Goal: Task Accomplishment & Management: Manage account settings

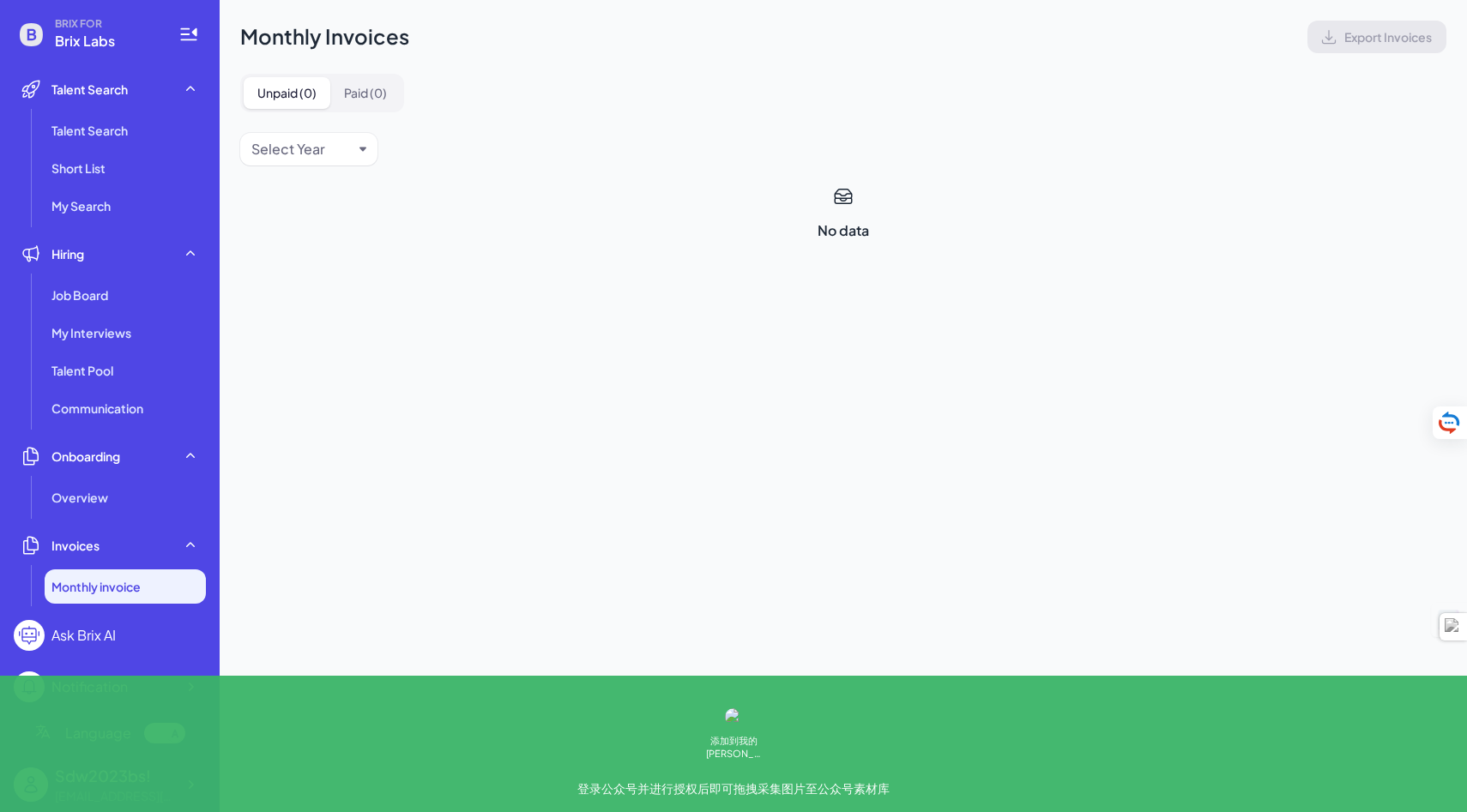
click at [177, 738] on div at bounding box center [175, 733] width 17 height 17
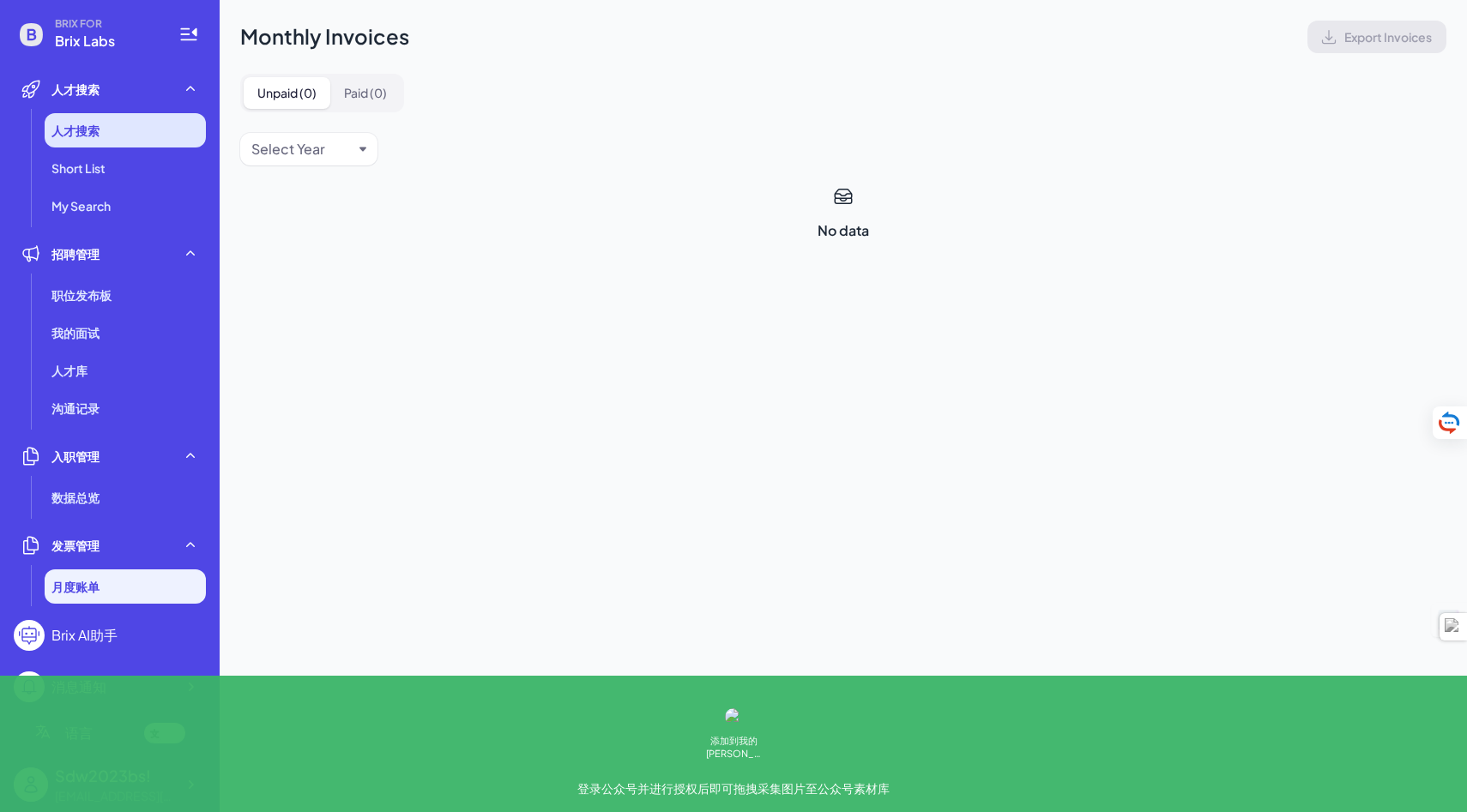
click at [125, 118] on li "人才搜索" at bounding box center [125, 130] width 161 height 34
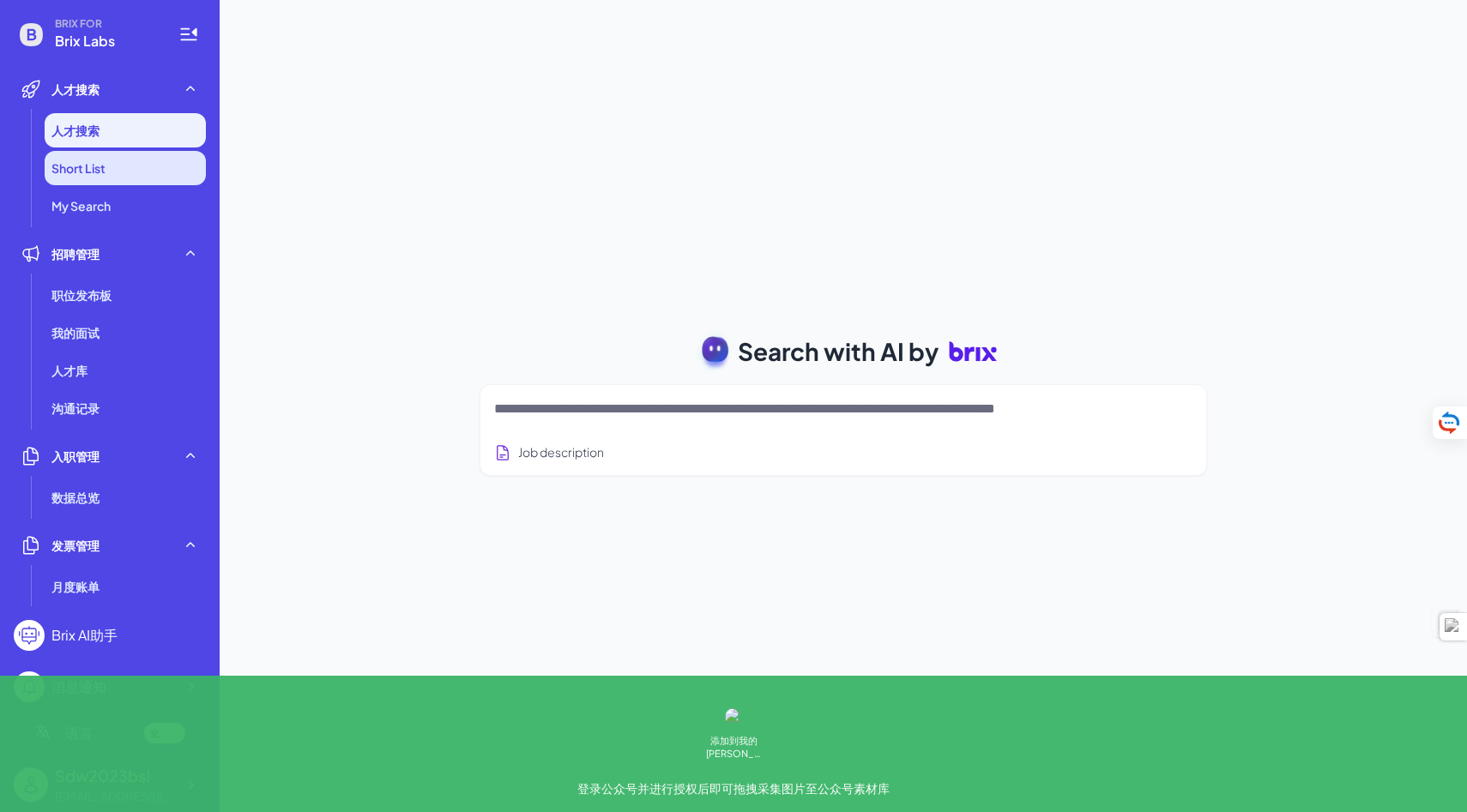
click at [126, 183] on li "Short List" at bounding box center [125, 168] width 161 height 34
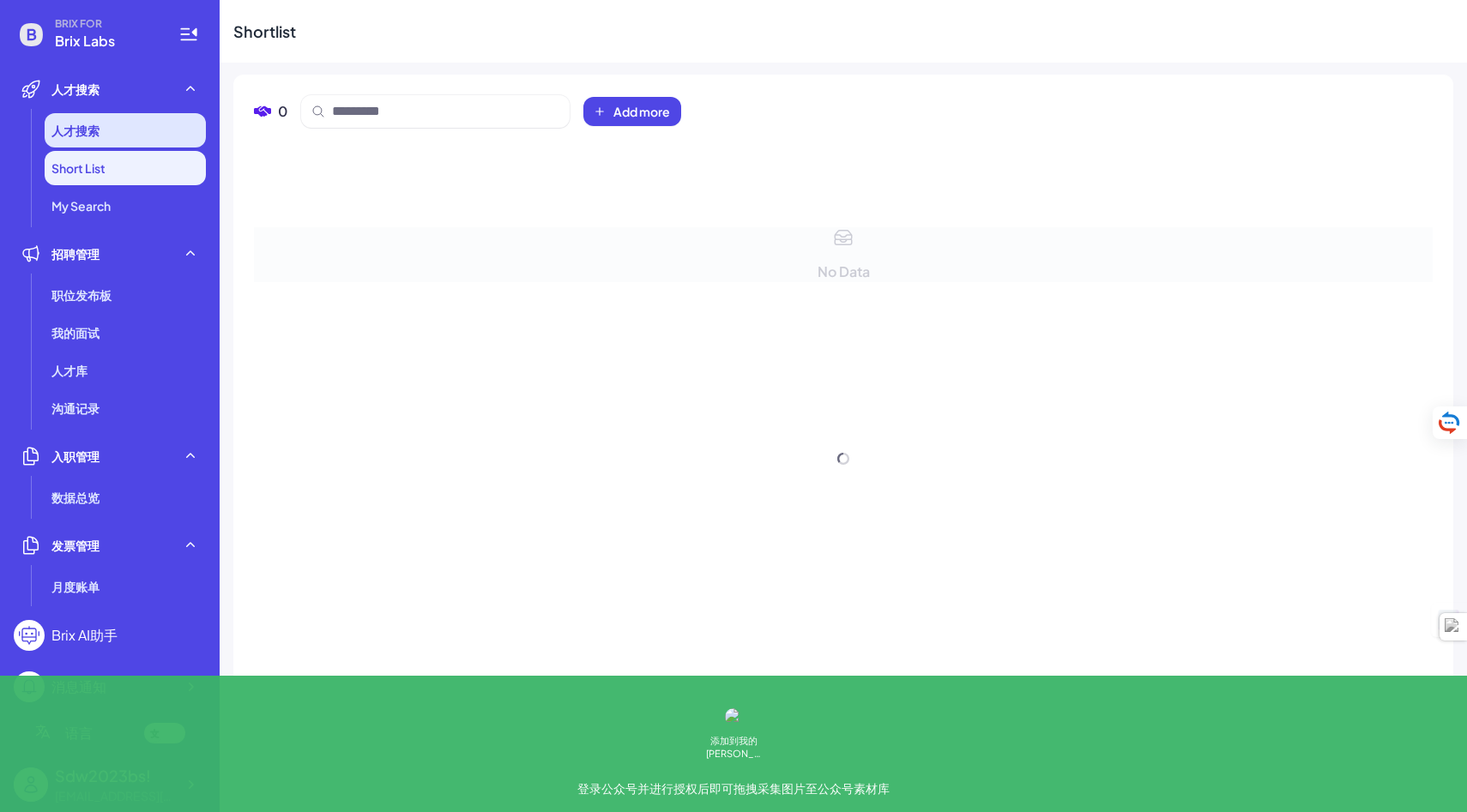
click at [138, 141] on li "人才搜索" at bounding box center [125, 130] width 161 height 34
click at [138, 132] on li "人才搜索" at bounding box center [125, 130] width 161 height 34
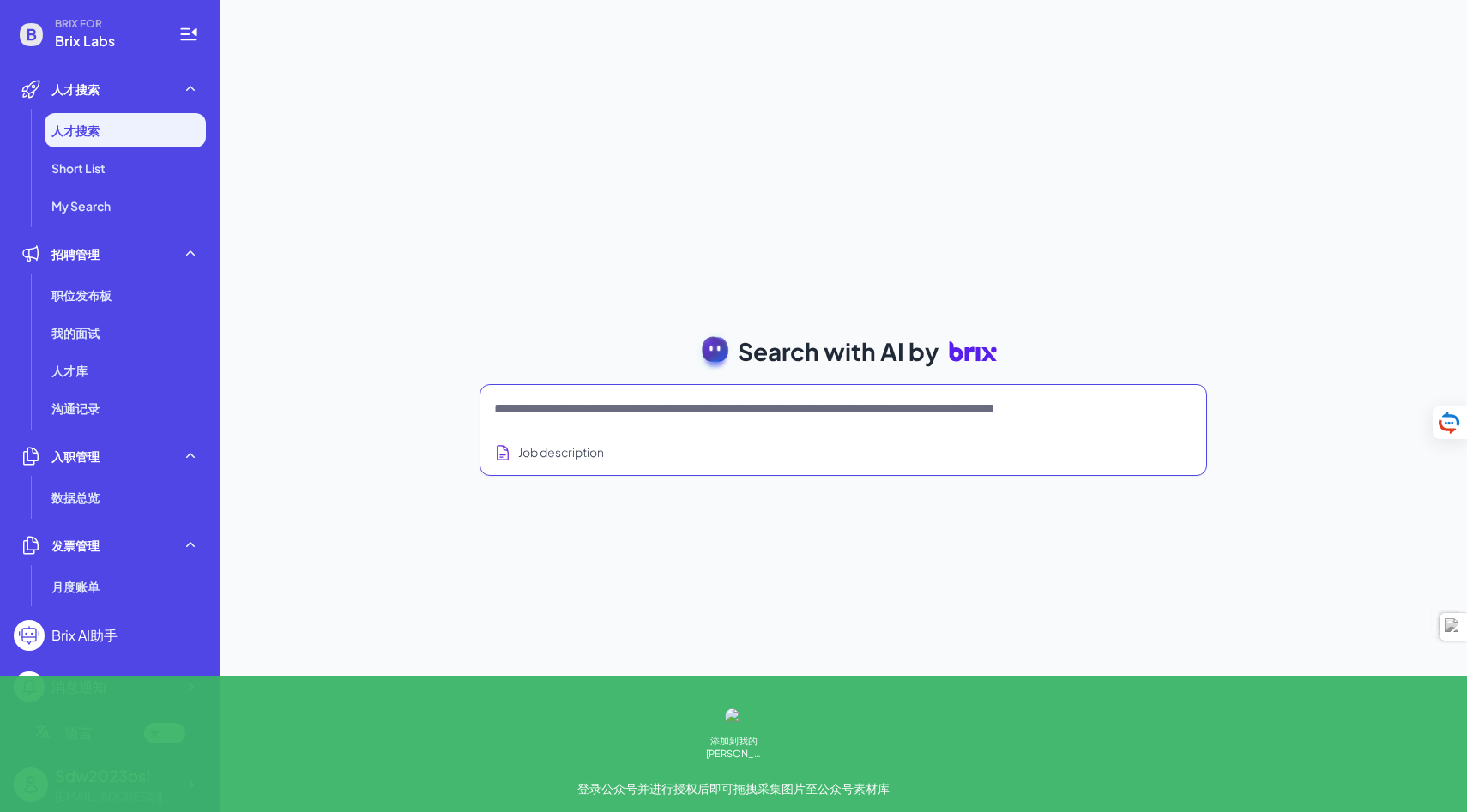
click at [701, 417] on textarea at bounding box center [822, 408] width 657 height 20
type textarea "*"
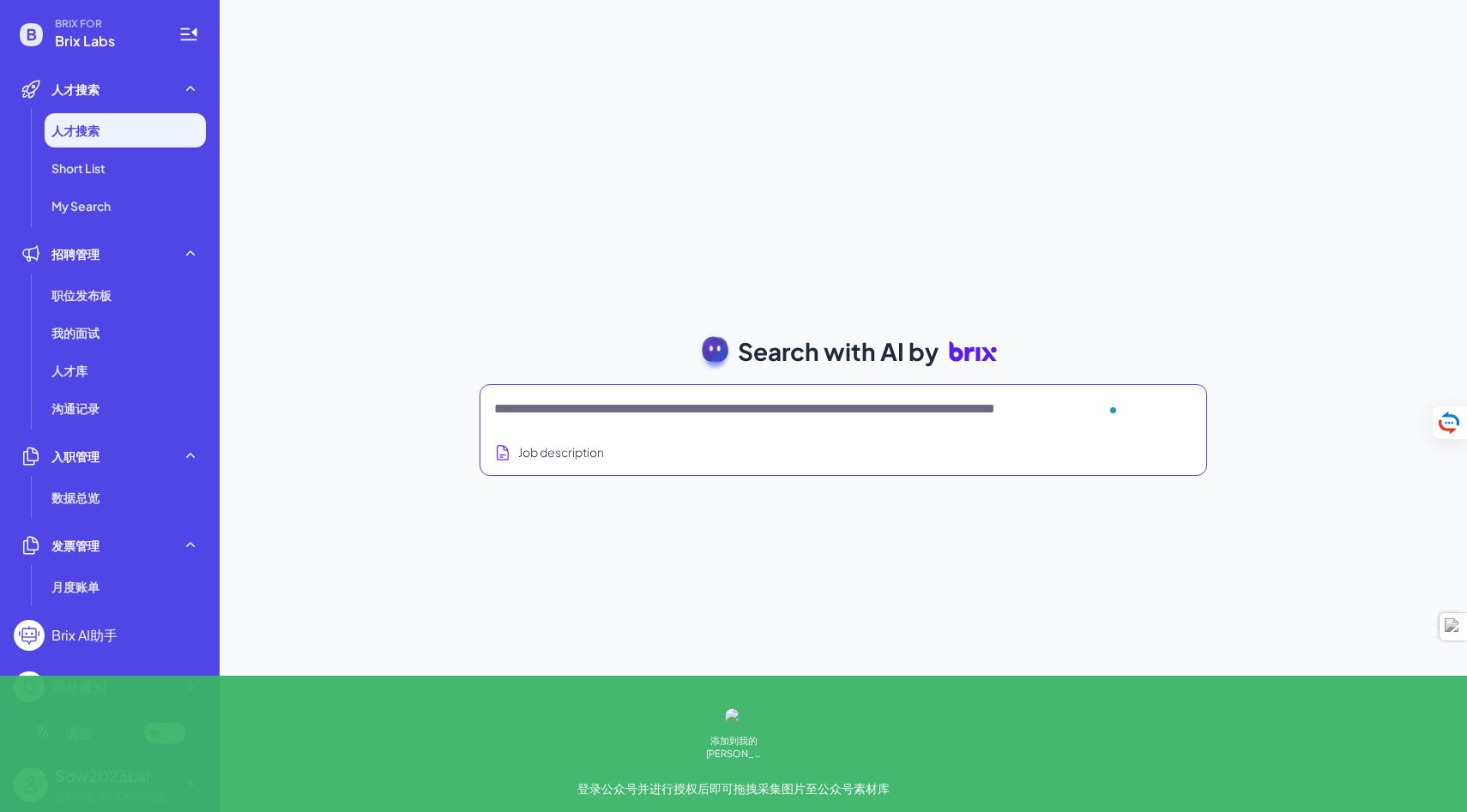
type textarea "*"
type textarea "**********"
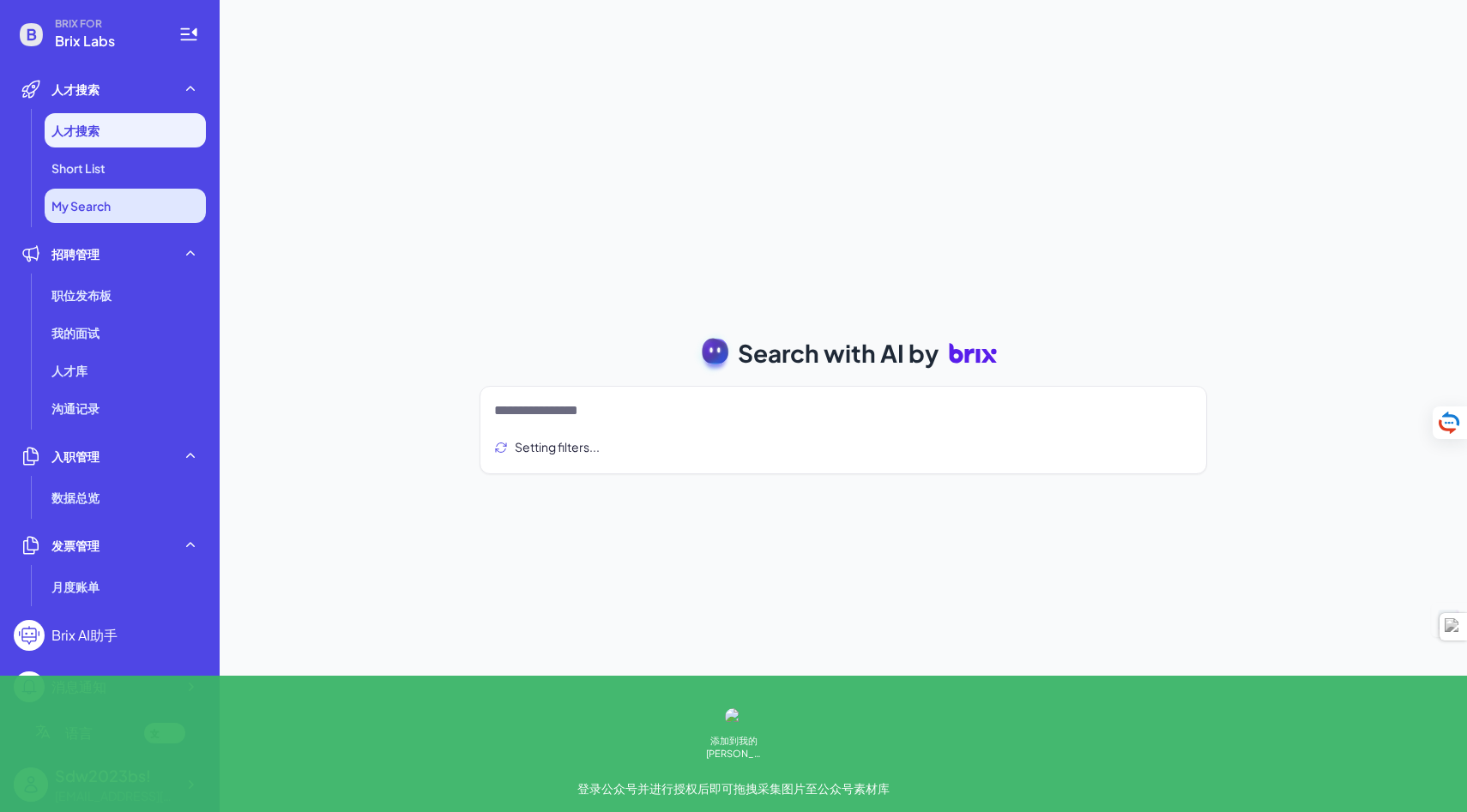
click at [181, 212] on li "My Search" at bounding box center [125, 205] width 161 height 34
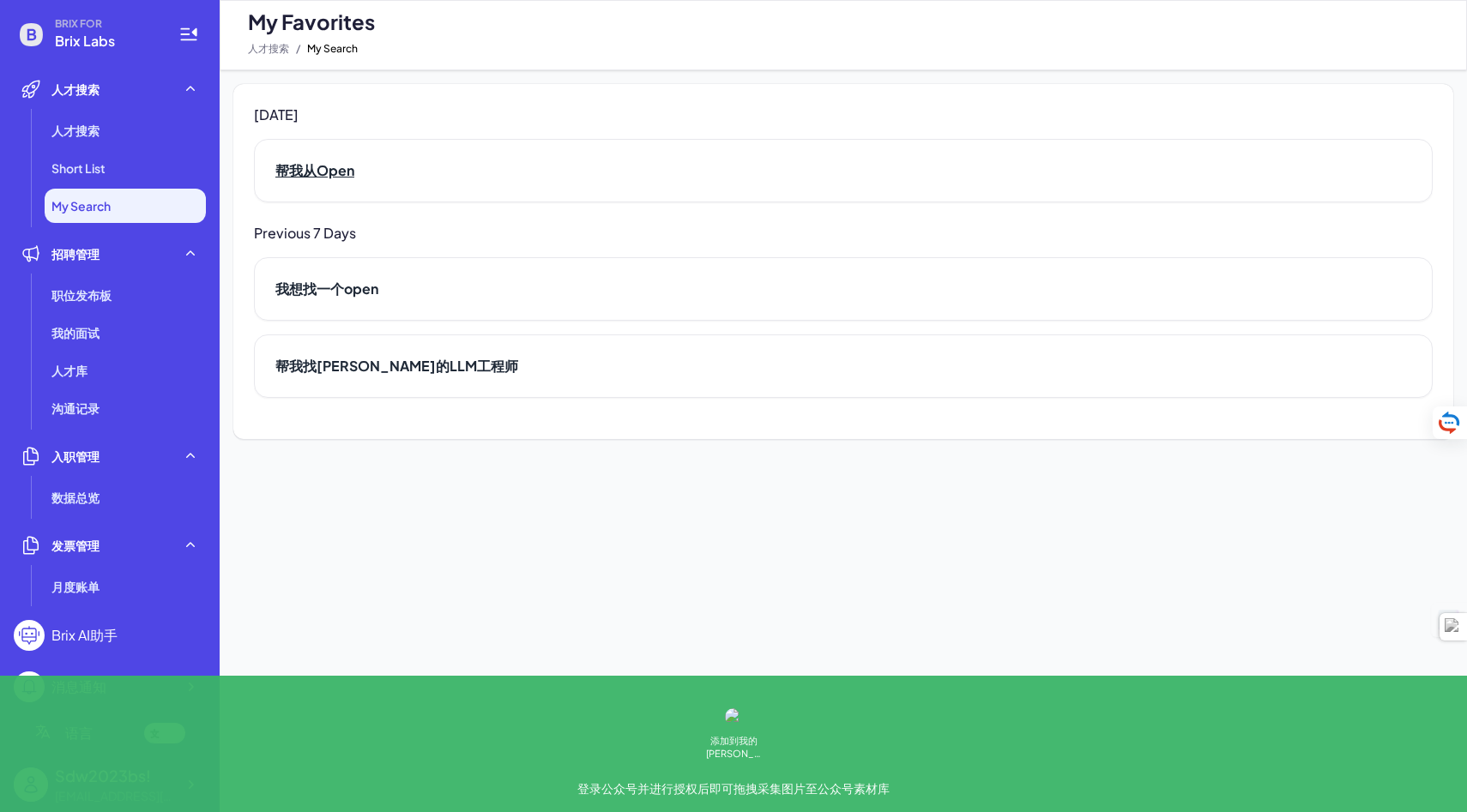
click at [334, 176] on h2 "帮我从Open" at bounding box center [843, 170] width 1136 height 20
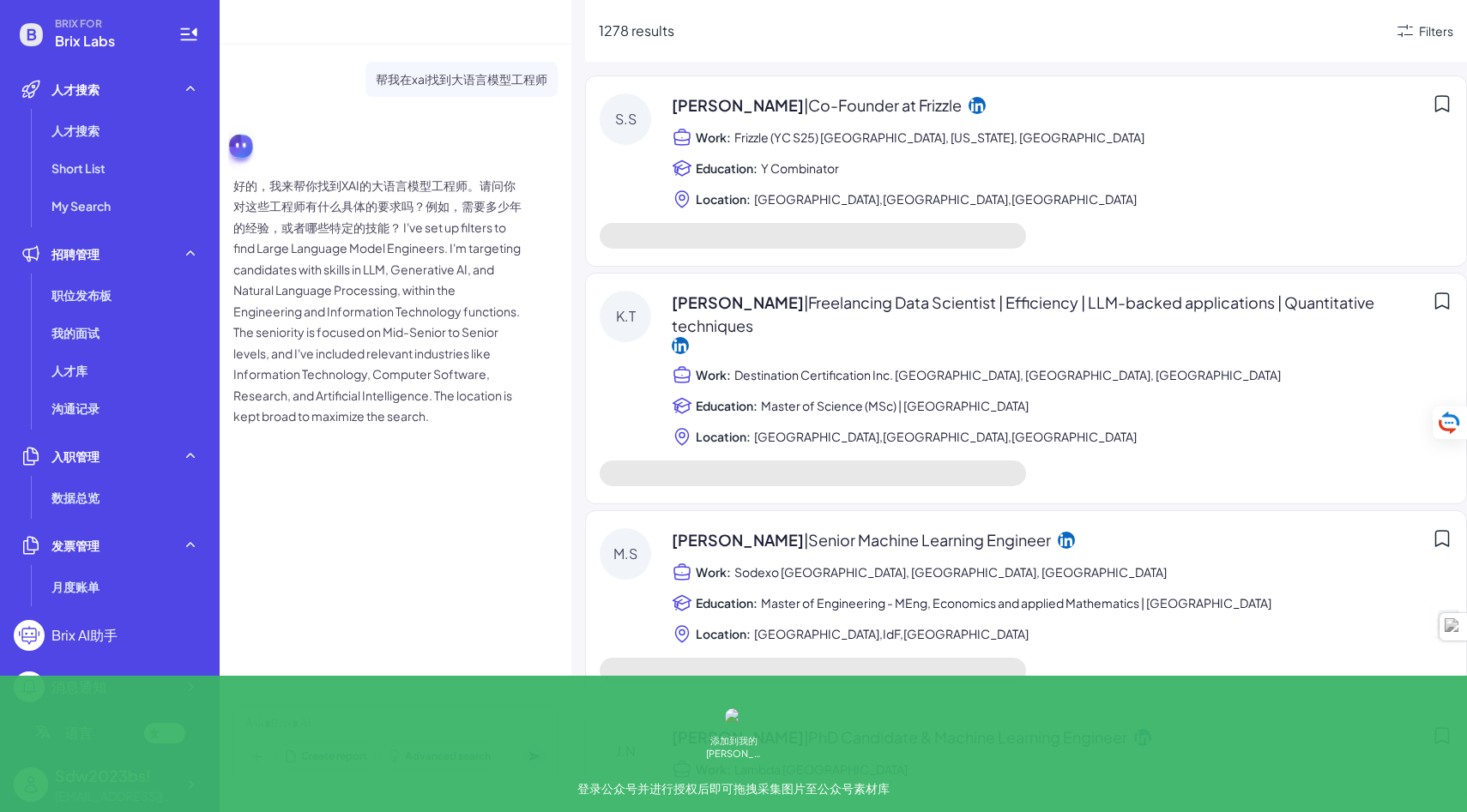
click at [852, 100] on span "| Co-Founder at Frizzle" at bounding box center [882, 105] width 158 height 19
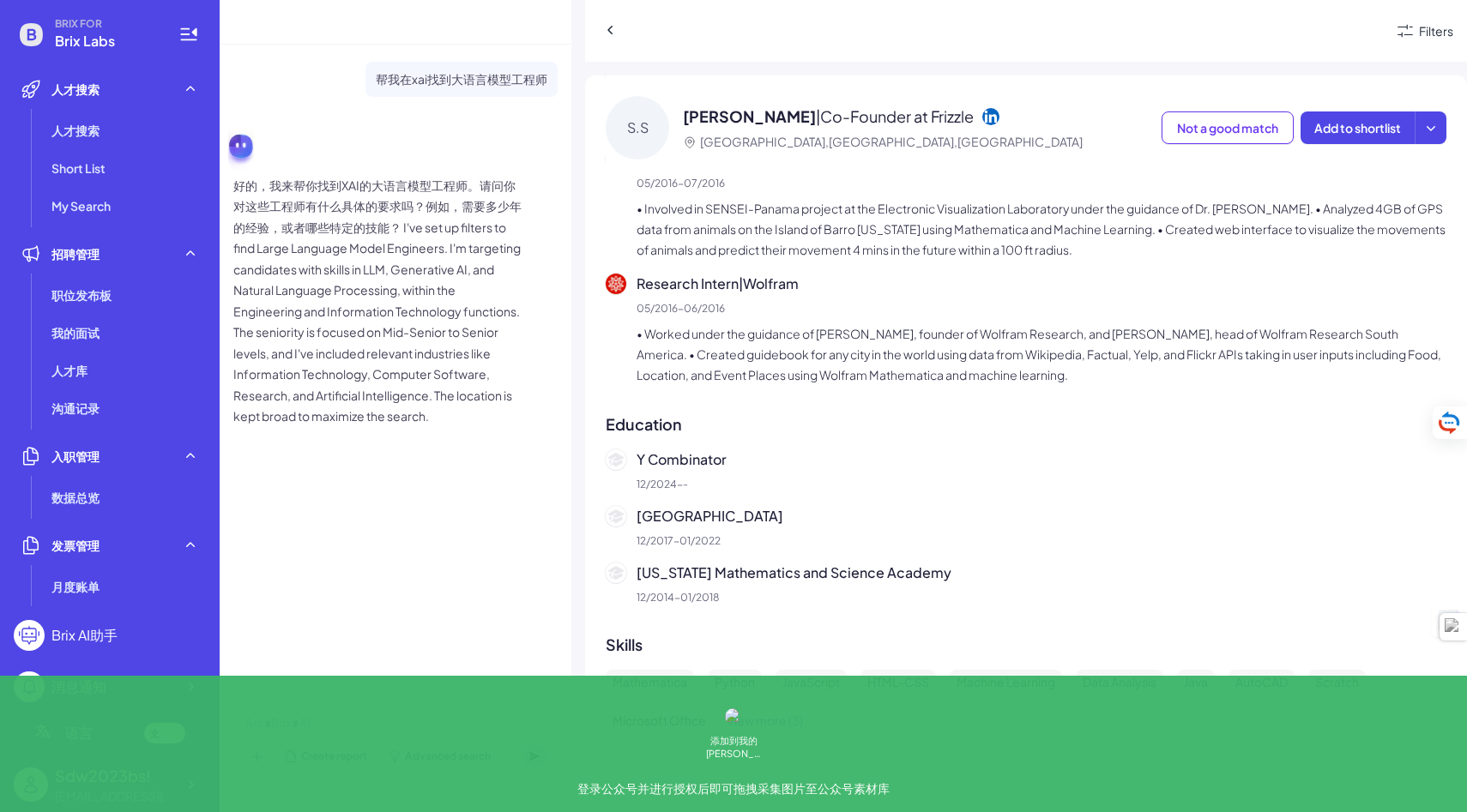
scroll to position [693, 0]
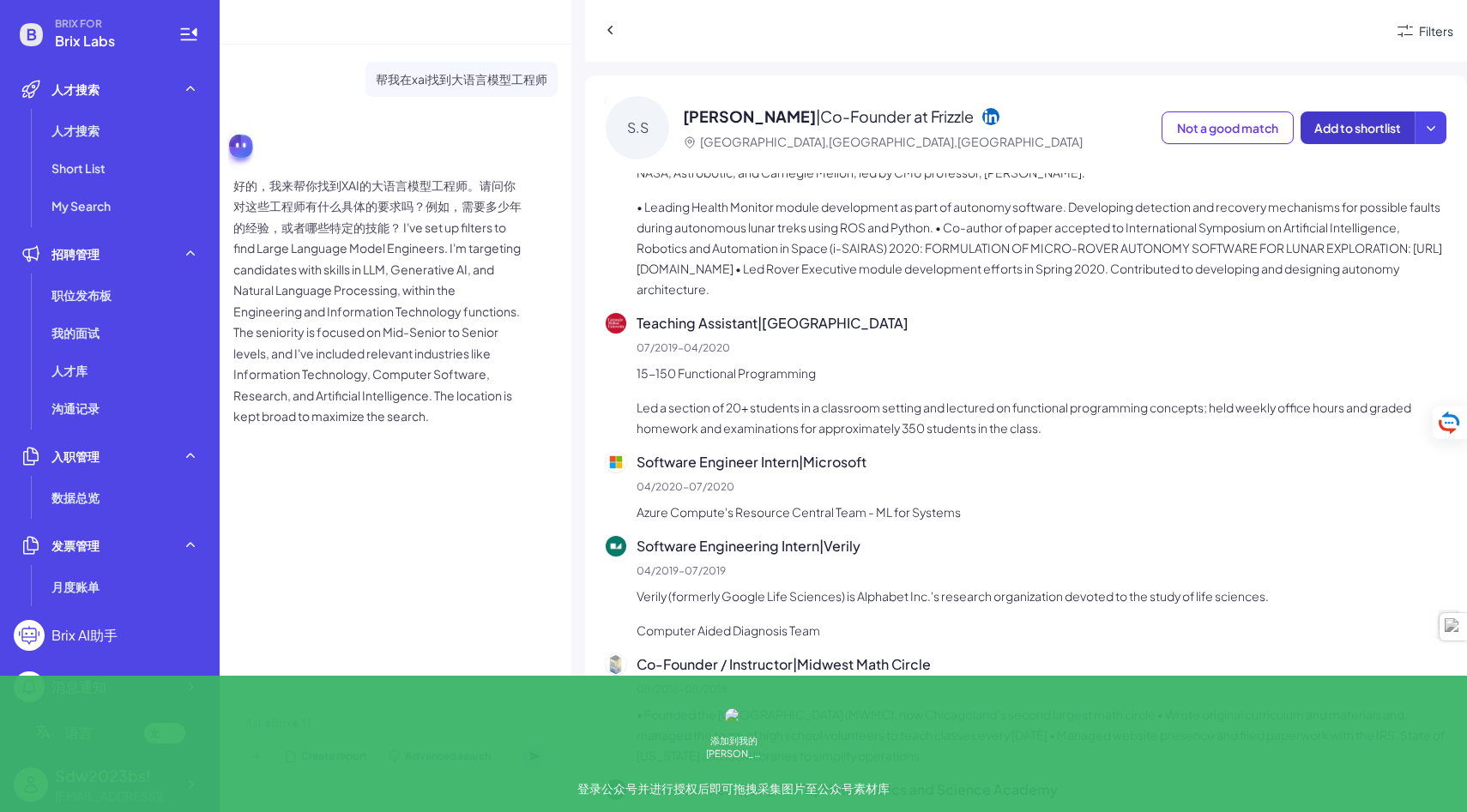
click at [1351, 124] on span "Add to shortlist" at bounding box center [1358, 128] width 86 height 16
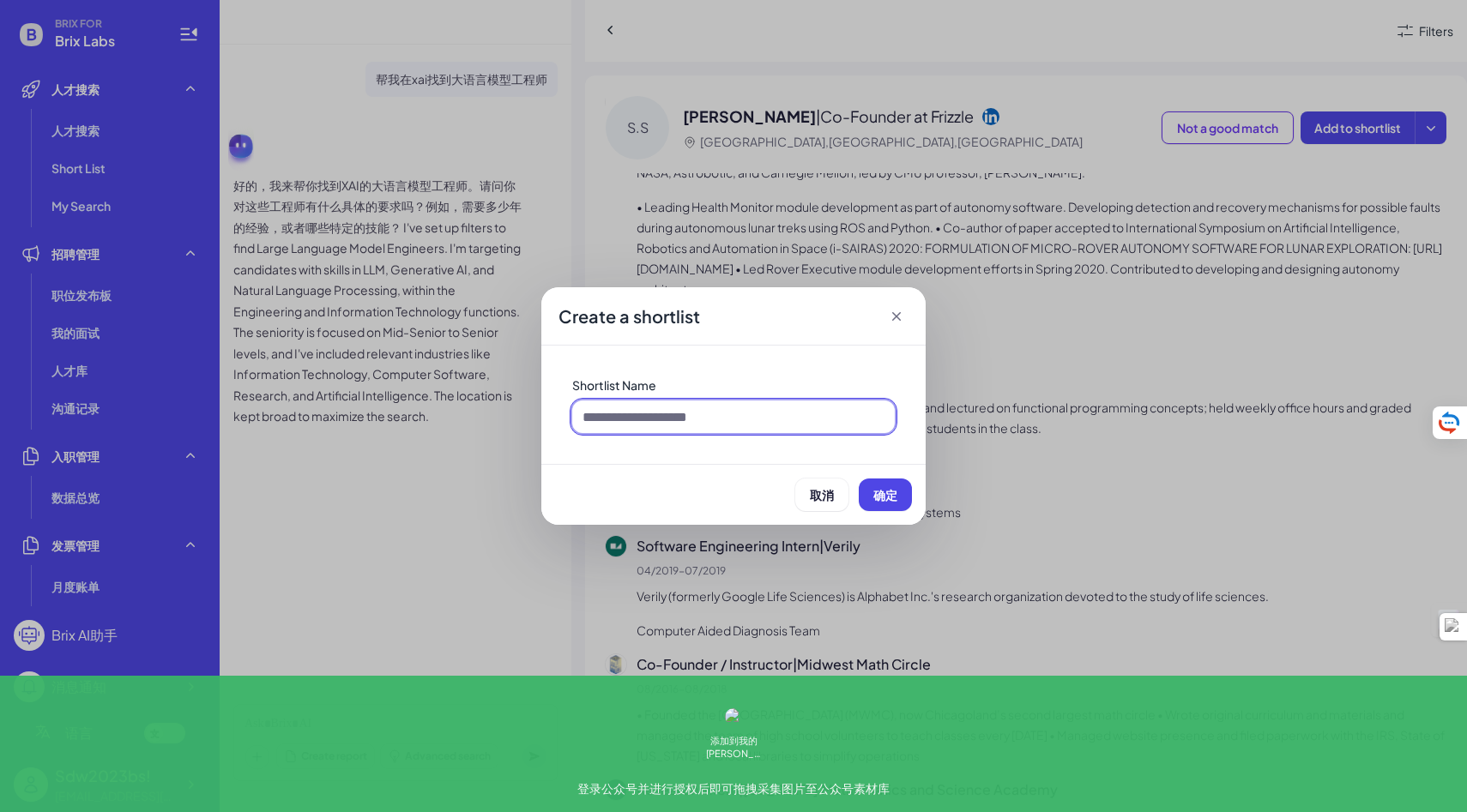
click at [787, 431] on input at bounding box center [734, 416] width 323 height 33
type input "*"
type input "****"
click at [887, 503] on button "确定" at bounding box center [885, 495] width 53 height 33
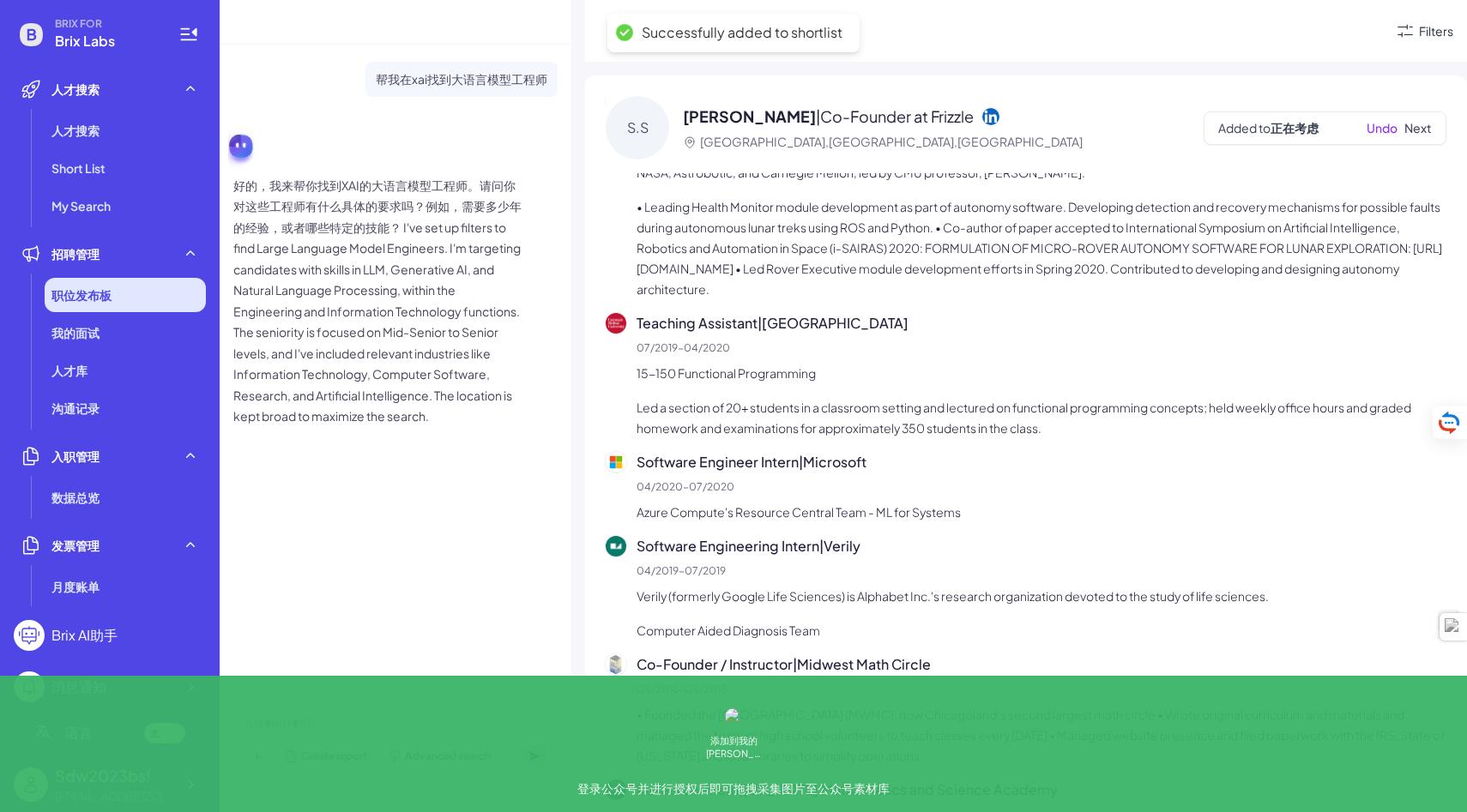
click at [108, 287] on span "职位发布板" at bounding box center [81, 294] width 60 height 17
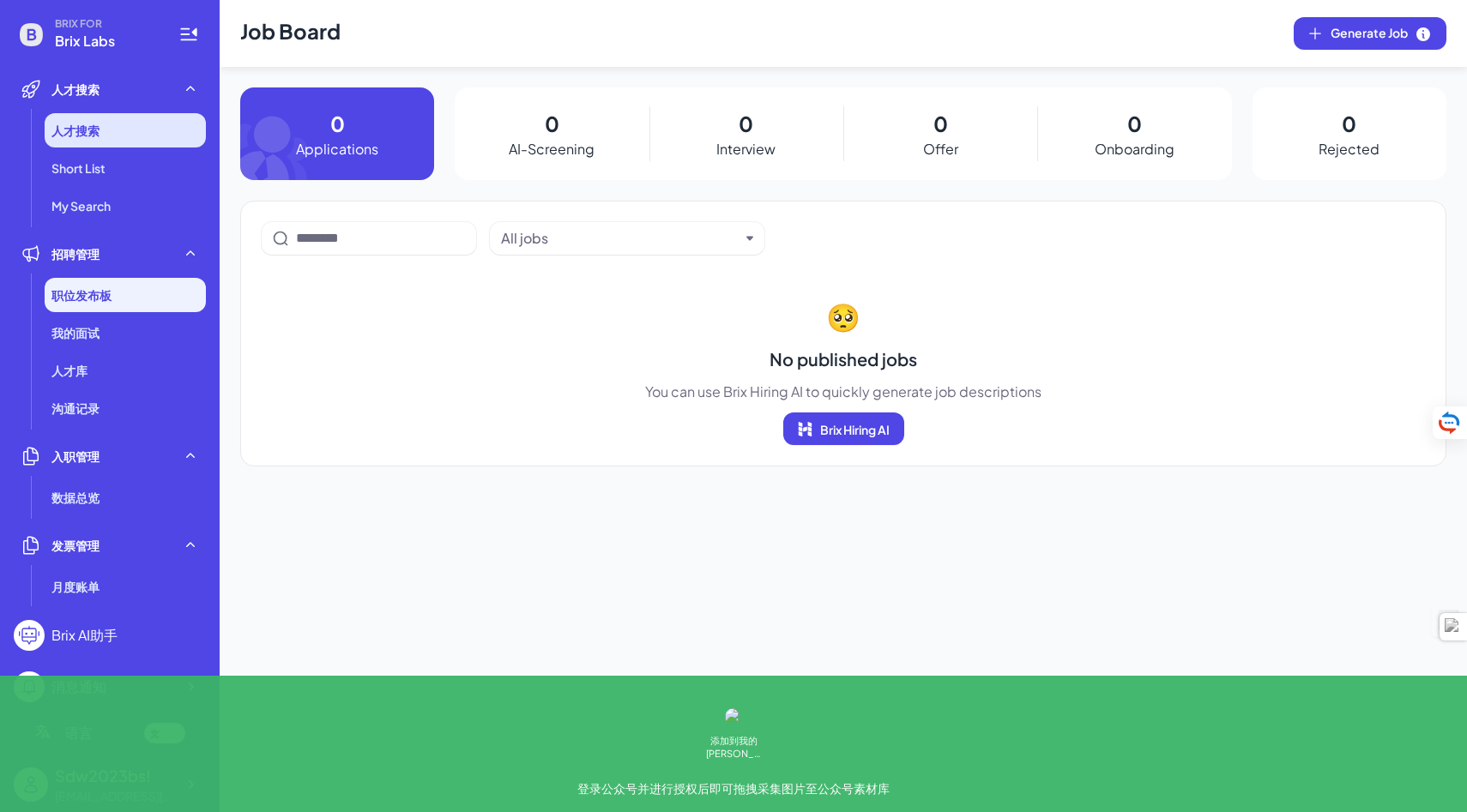
click at [100, 132] on li "人才搜索" at bounding box center [125, 130] width 161 height 34
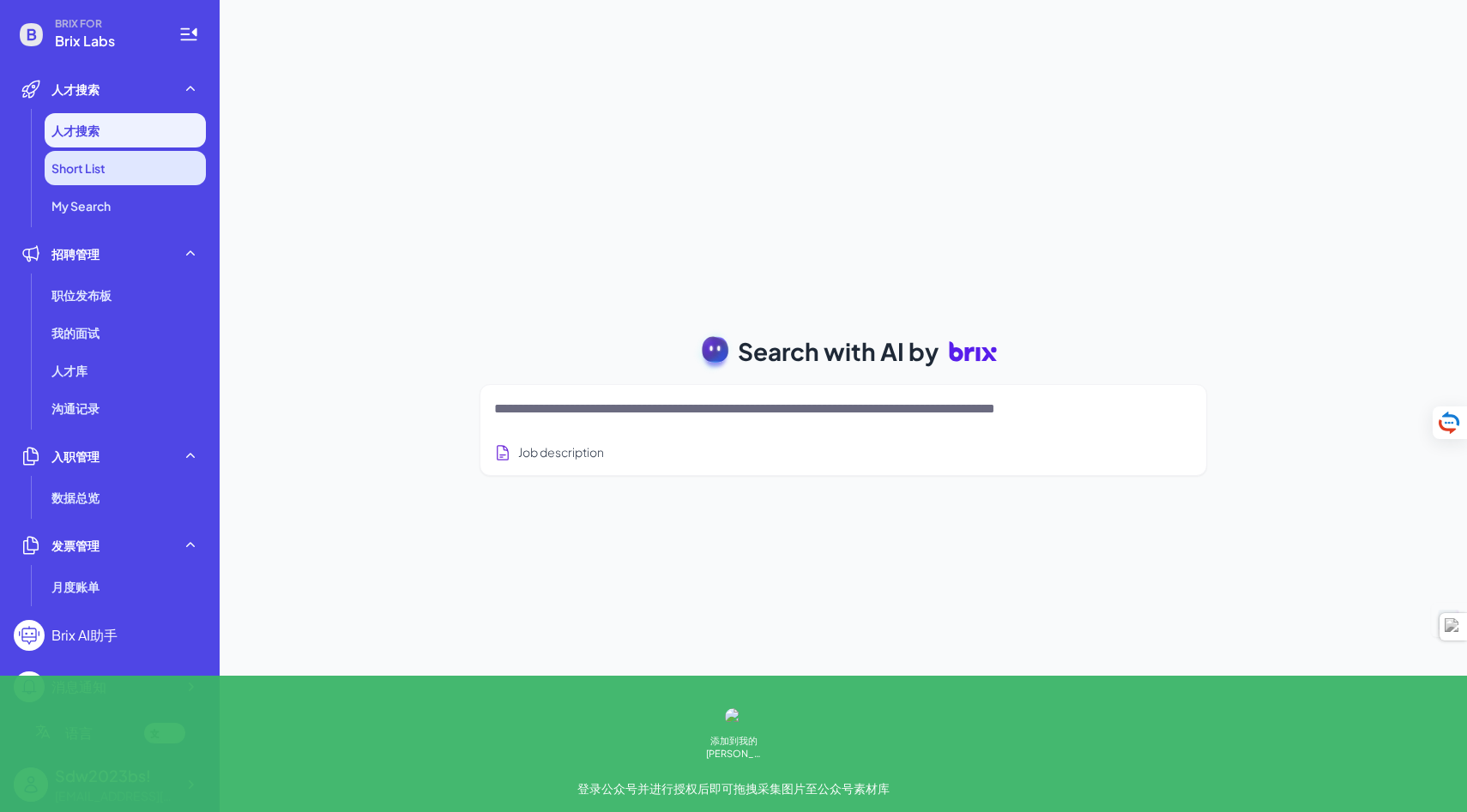
click at [97, 178] on li "Short List" at bounding box center [125, 168] width 161 height 34
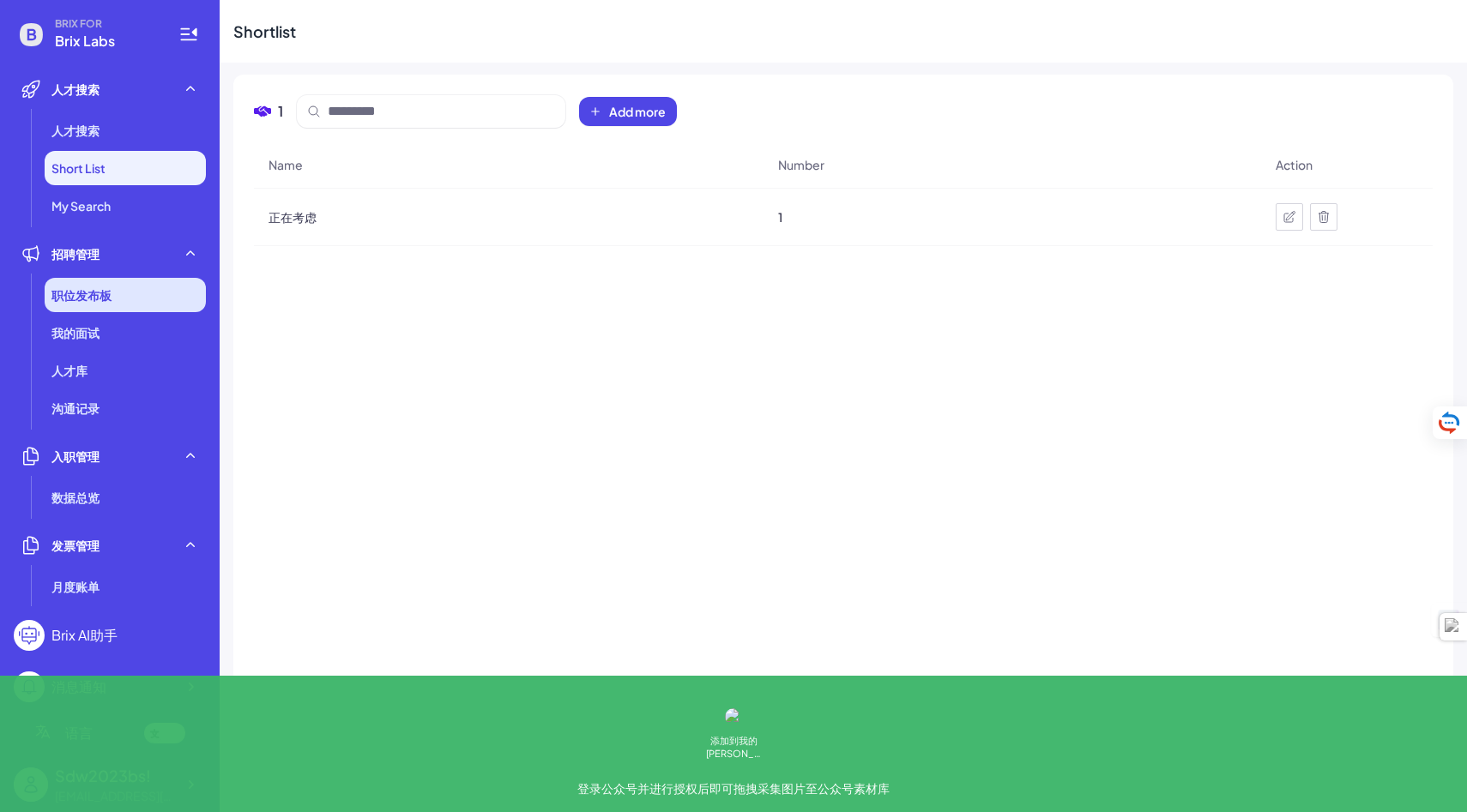
click at [115, 292] on div "职位发布板" at bounding box center [125, 294] width 161 height 34
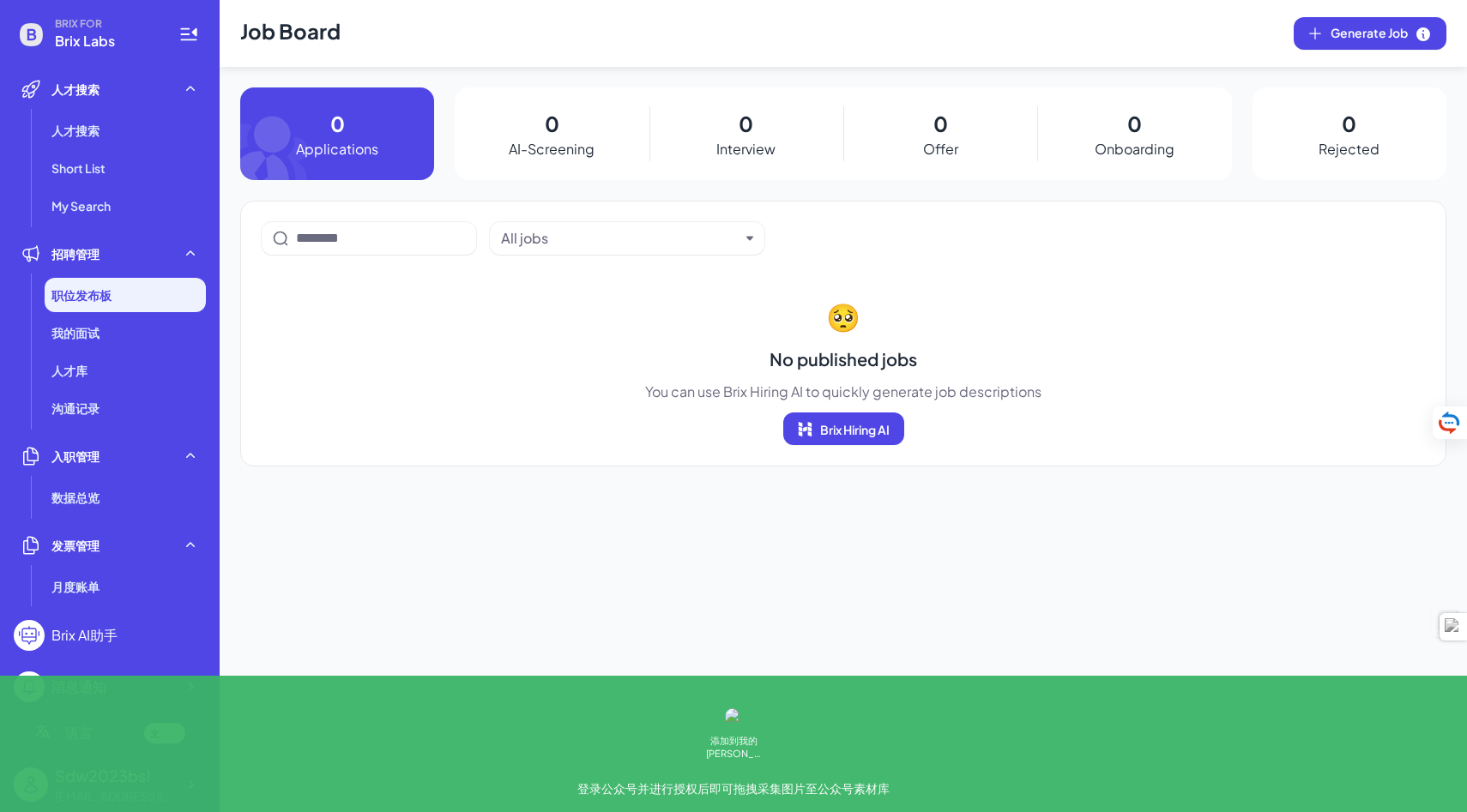
click at [342, 141] on p "Applications" at bounding box center [337, 149] width 82 height 20
click at [390, 145] on div "0 Applications" at bounding box center [337, 133] width 194 height 93
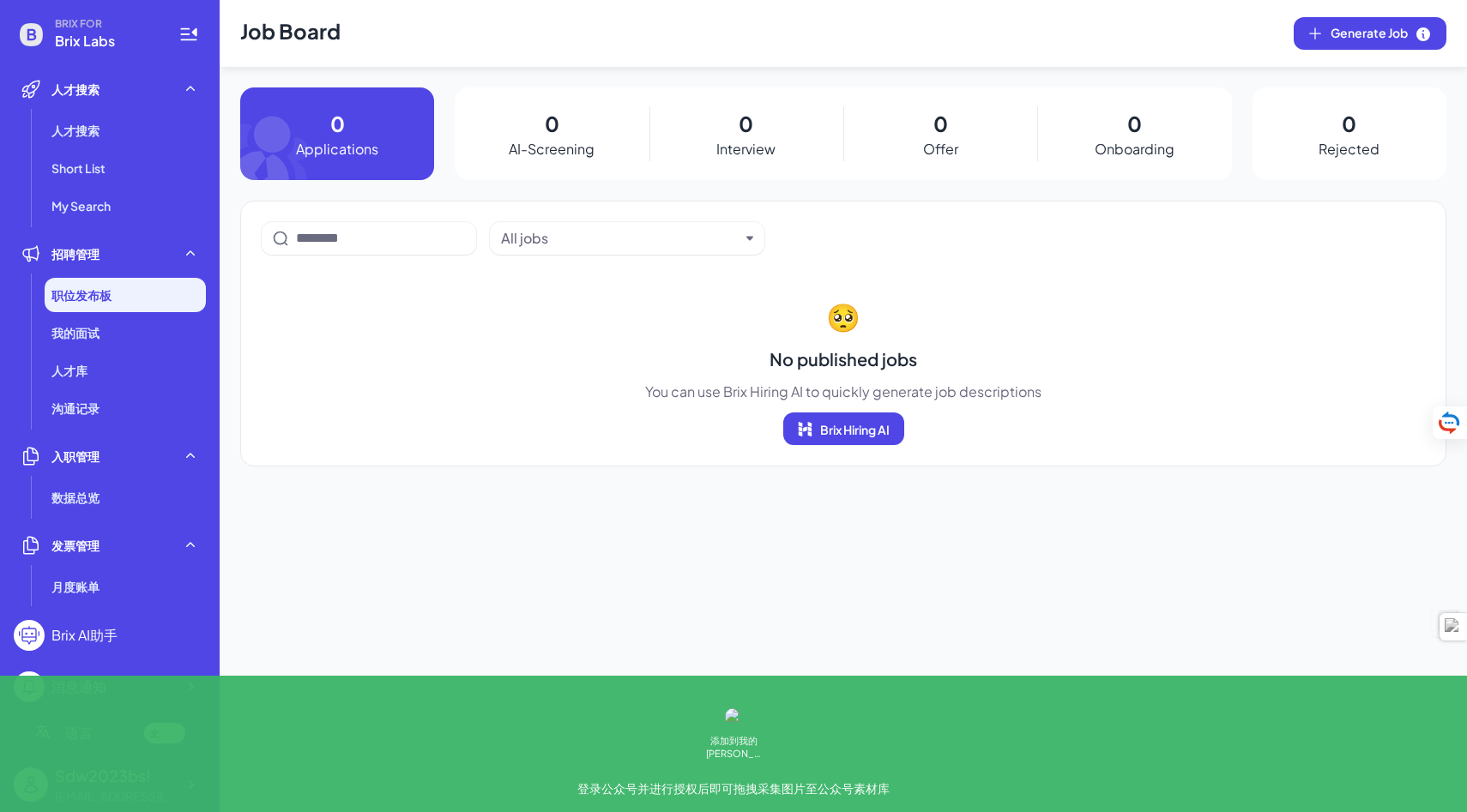
click at [565, 129] on div "0 AI-Screening" at bounding box center [552, 133] width 194 height 93
click at [714, 148] on div "0 Interview" at bounding box center [747, 133] width 194 height 93
click at [1160, 136] on div "0 Onboarding" at bounding box center [1134, 133] width 194 height 93
click at [129, 328] on div "我的面试" at bounding box center [125, 332] width 161 height 34
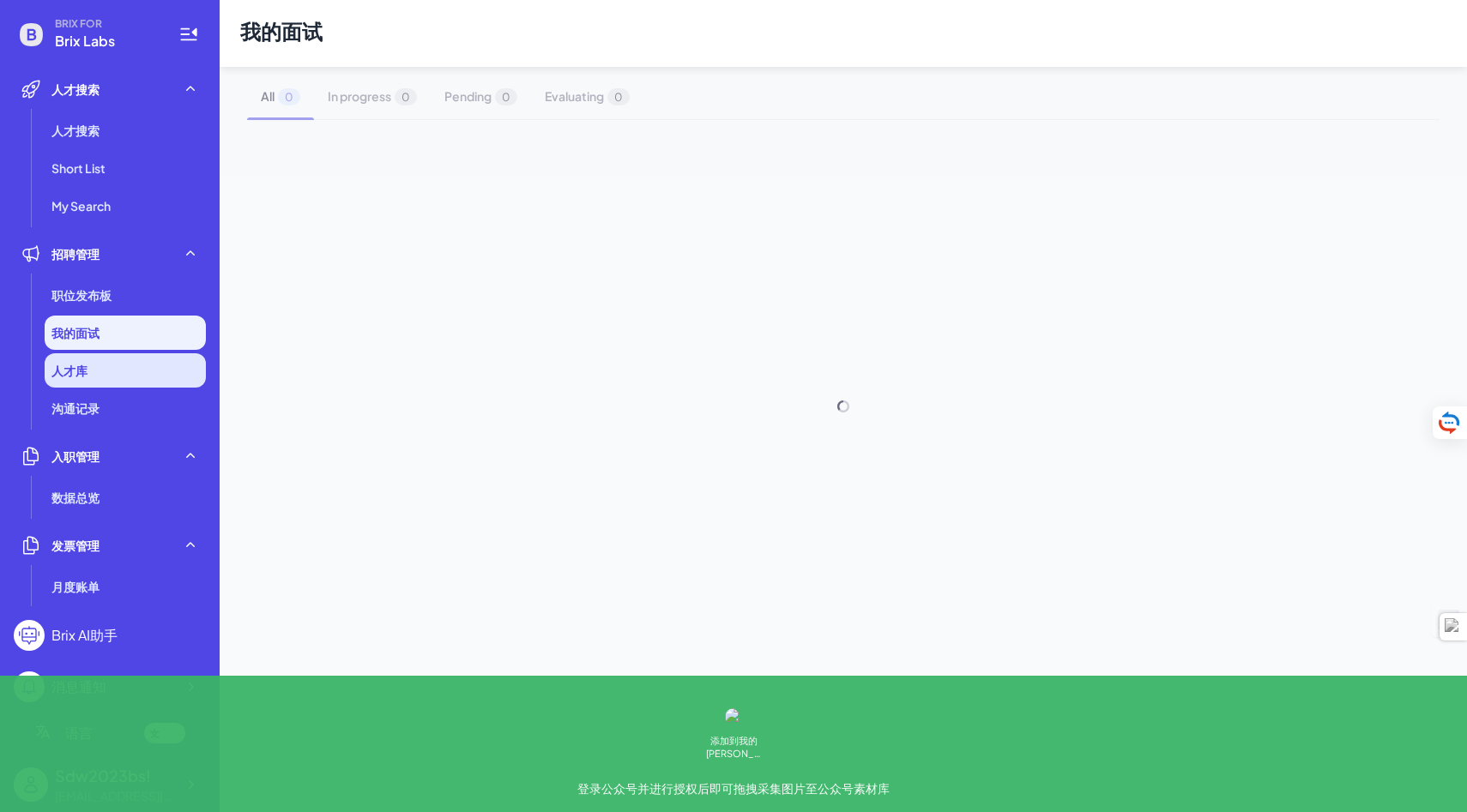
click at [118, 369] on li "人才库" at bounding box center [125, 370] width 161 height 34
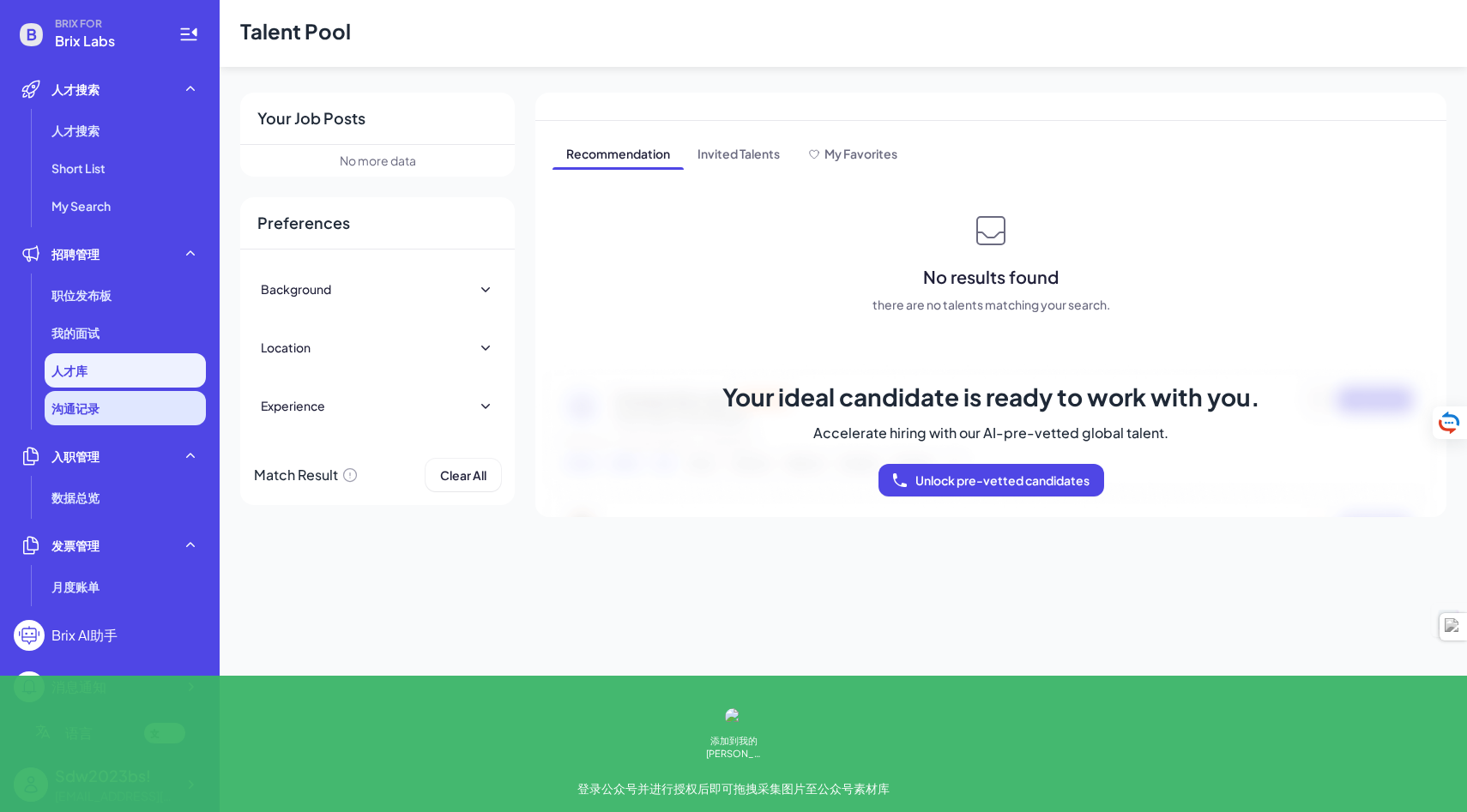
click at [111, 418] on li "沟通记录" at bounding box center [125, 408] width 161 height 34
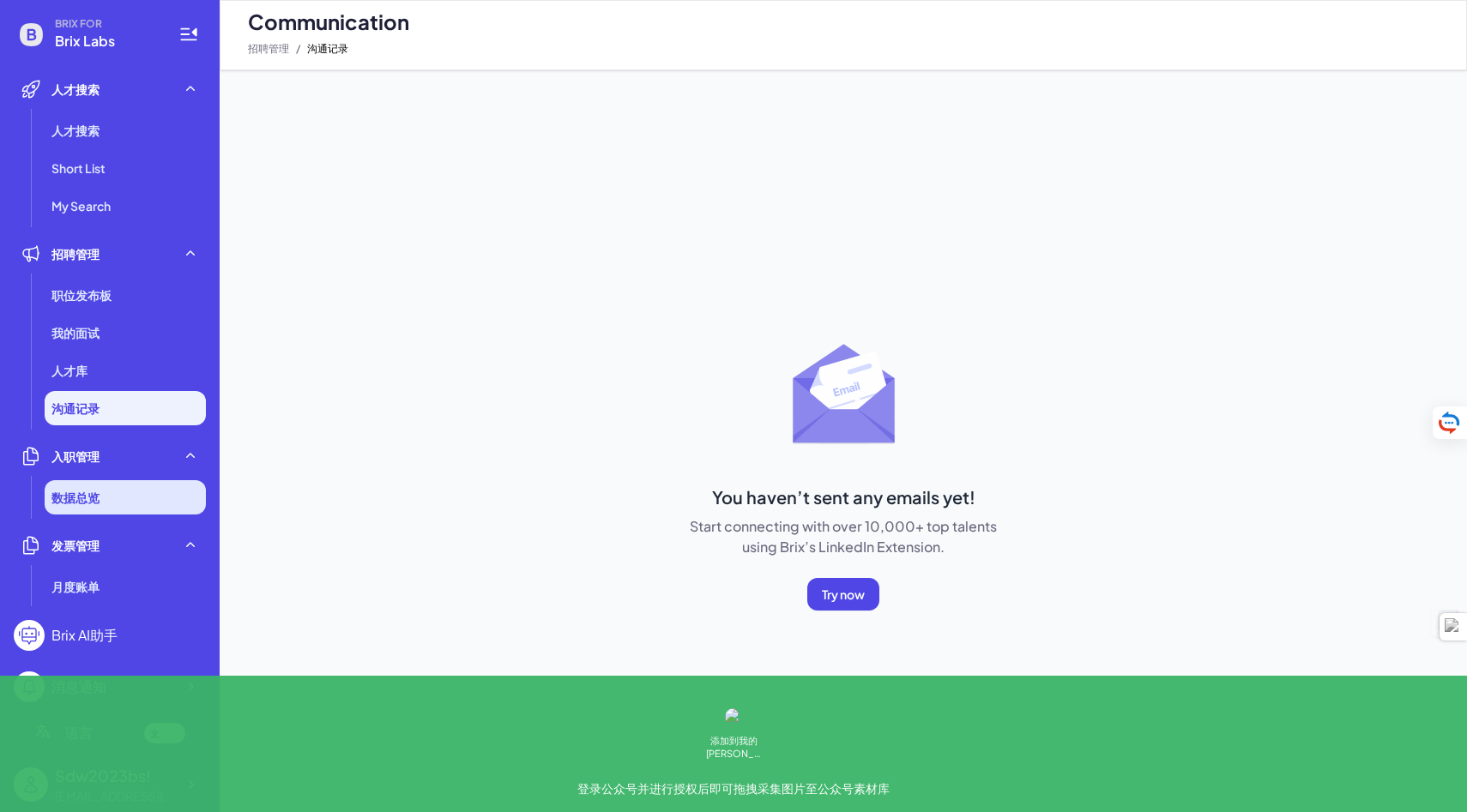
click at [107, 481] on div "数据总览" at bounding box center [125, 497] width 161 height 34
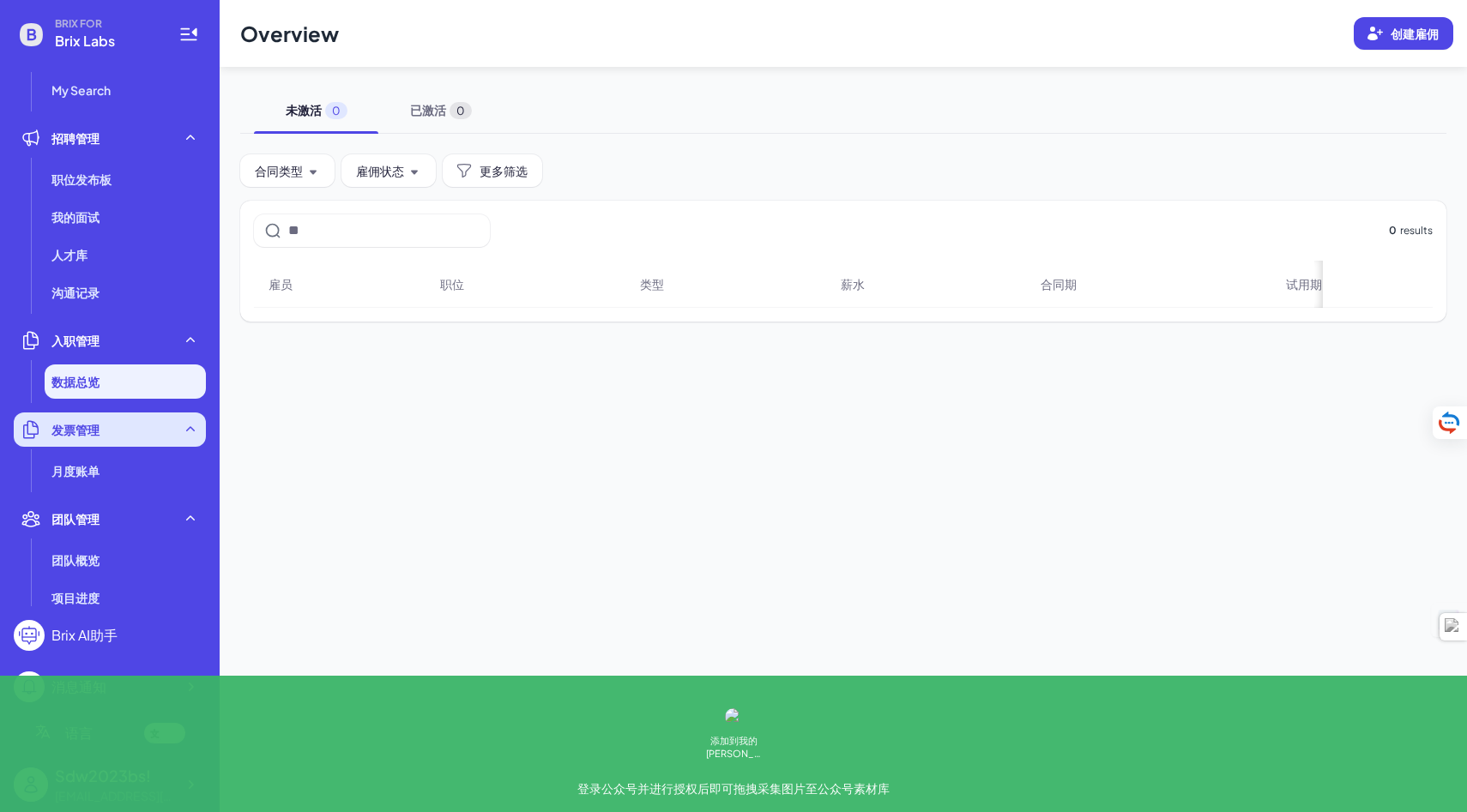
scroll to position [141, 0]
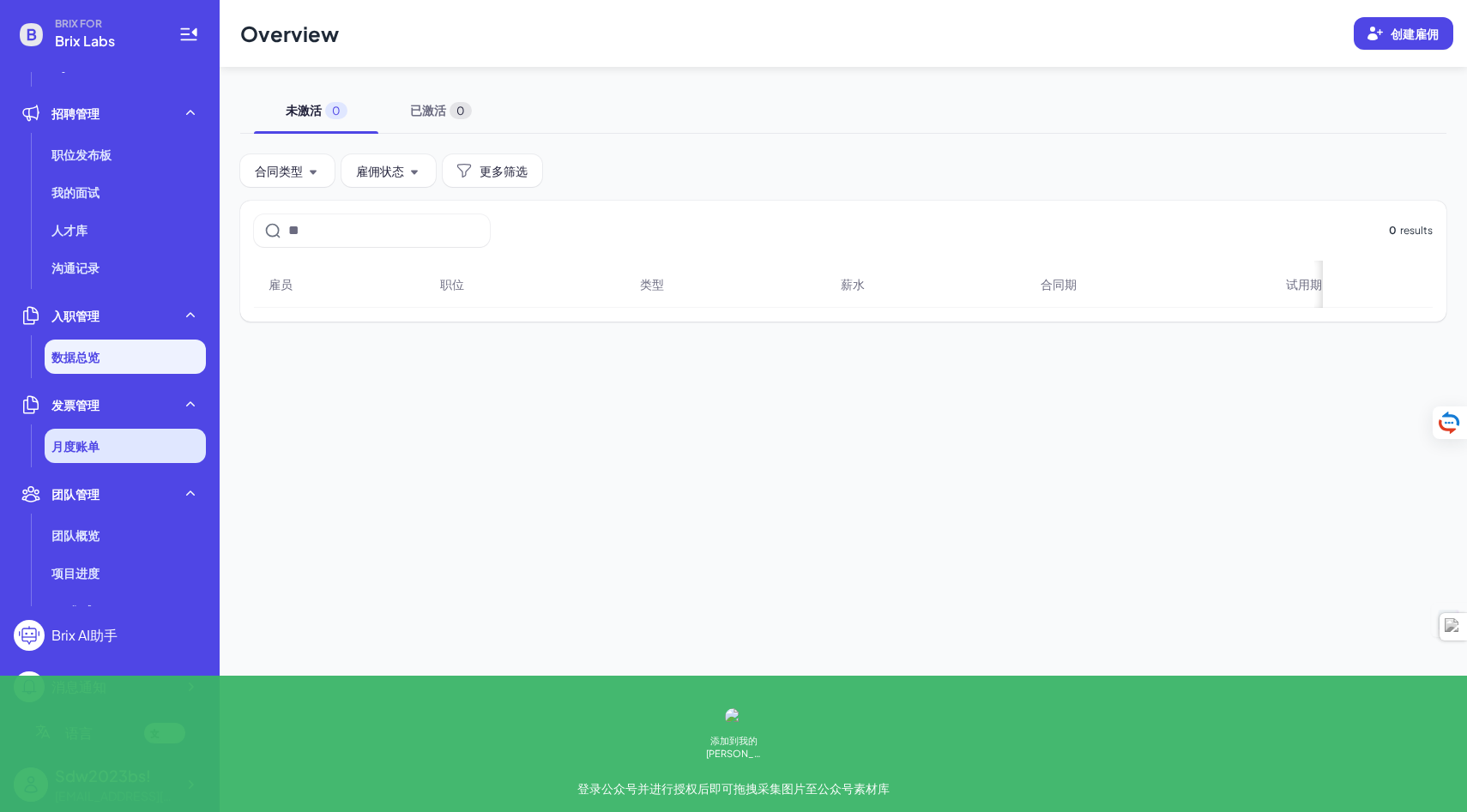
click at [110, 458] on li "月度账单" at bounding box center [125, 446] width 161 height 34
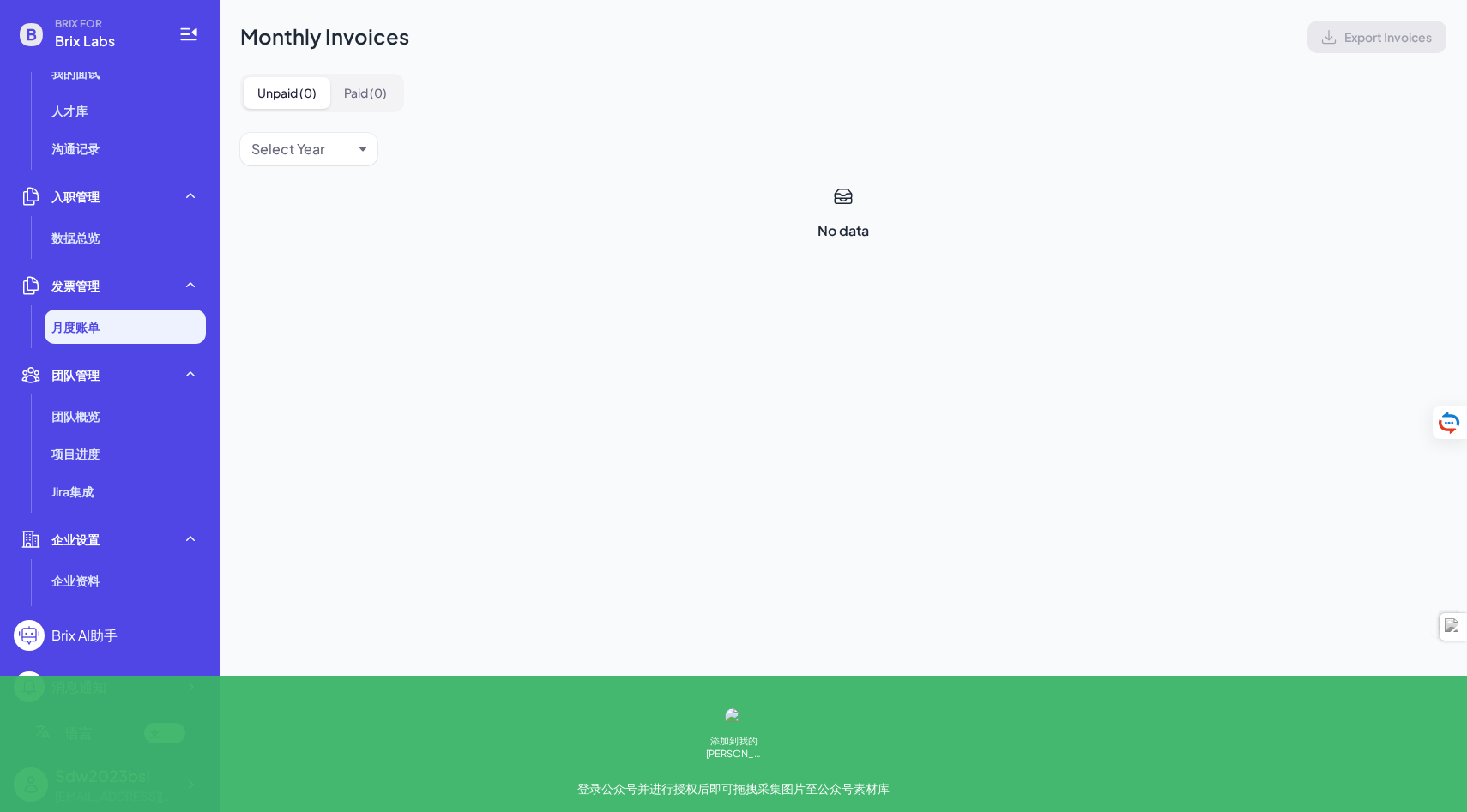
scroll to position [279, 0]
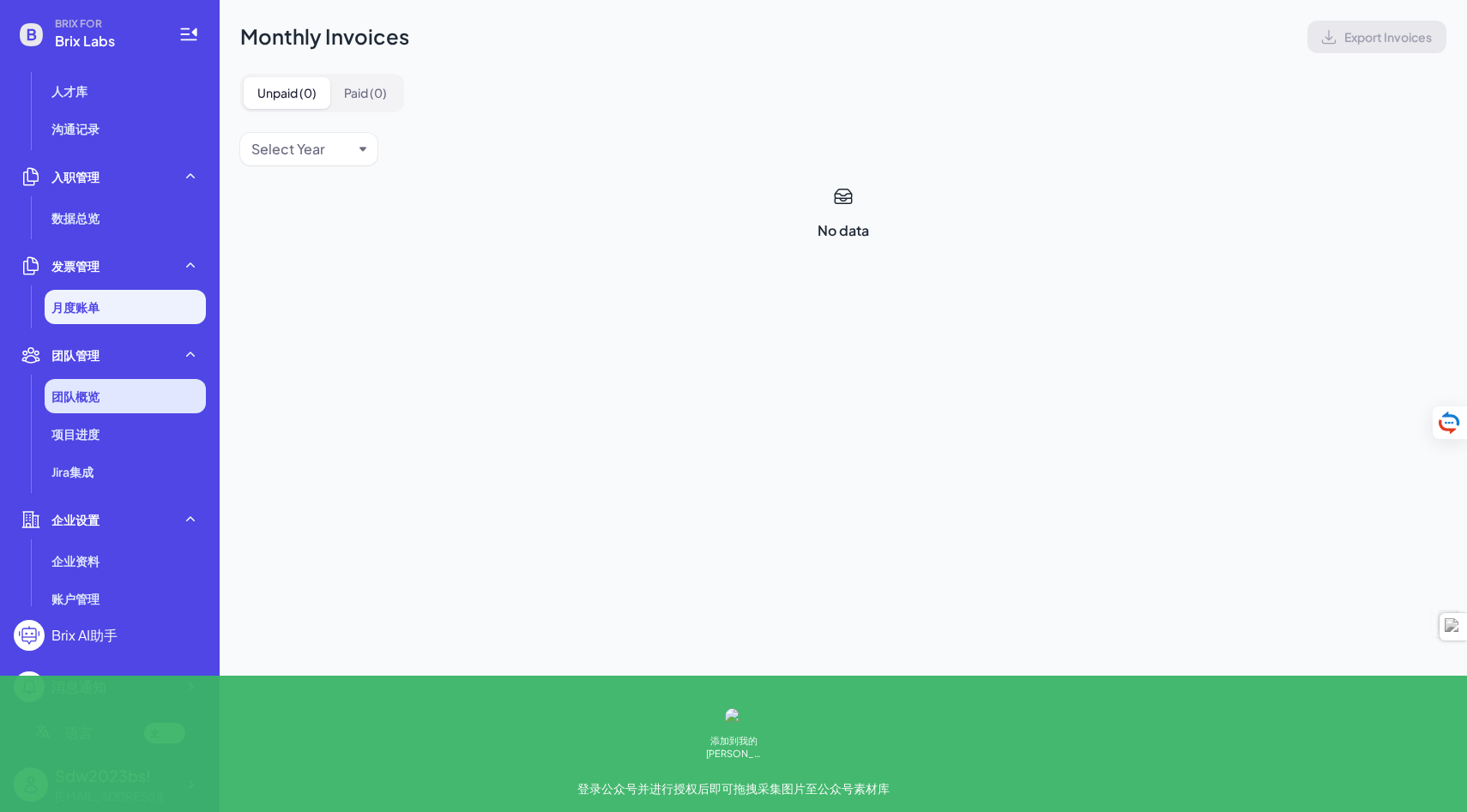
click at [116, 398] on li "团队概览" at bounding box center [125, 396] width 161 height 34
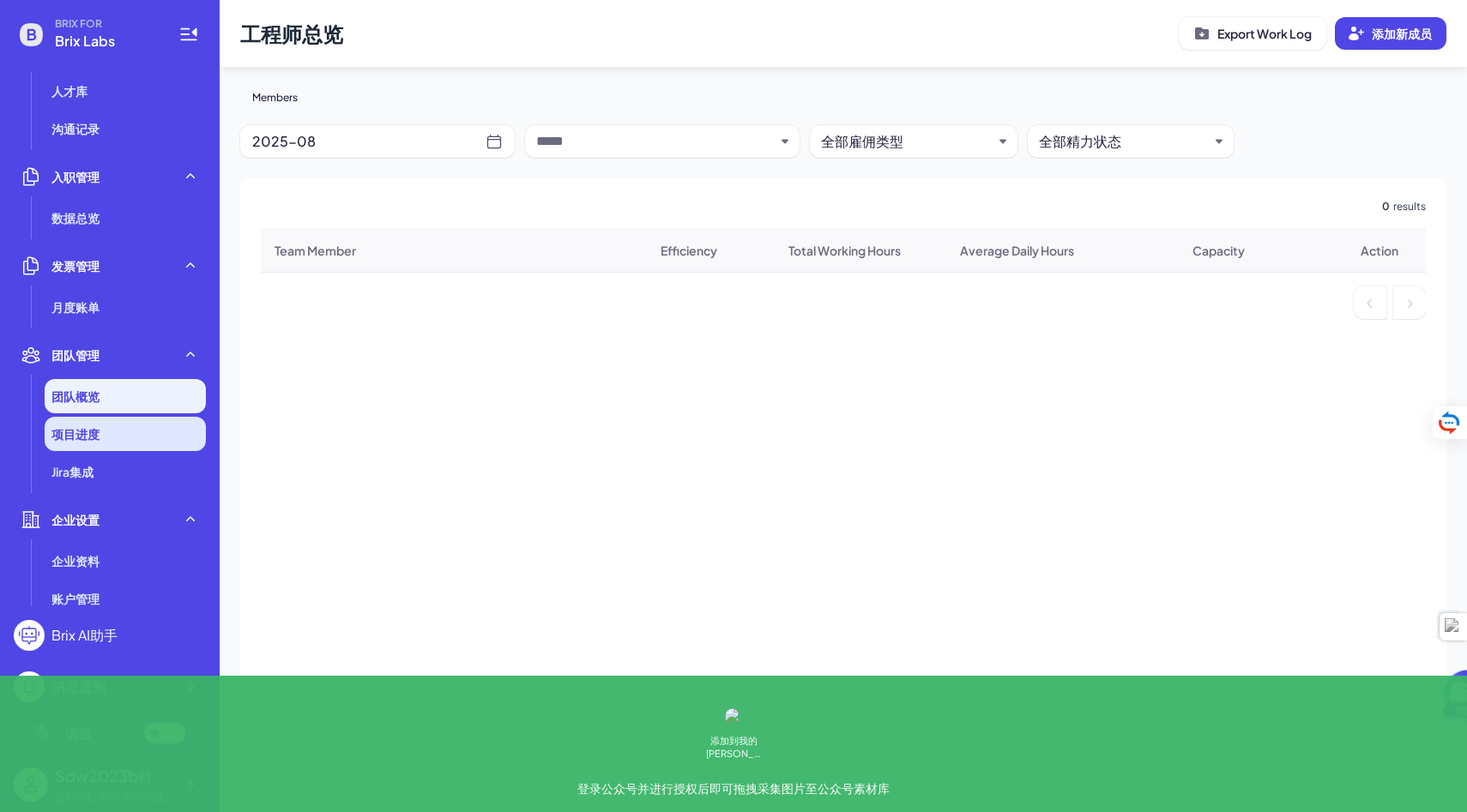
click at [122, 438] on li "项目进度" at bounding box center [125, 434] width 161 height 34
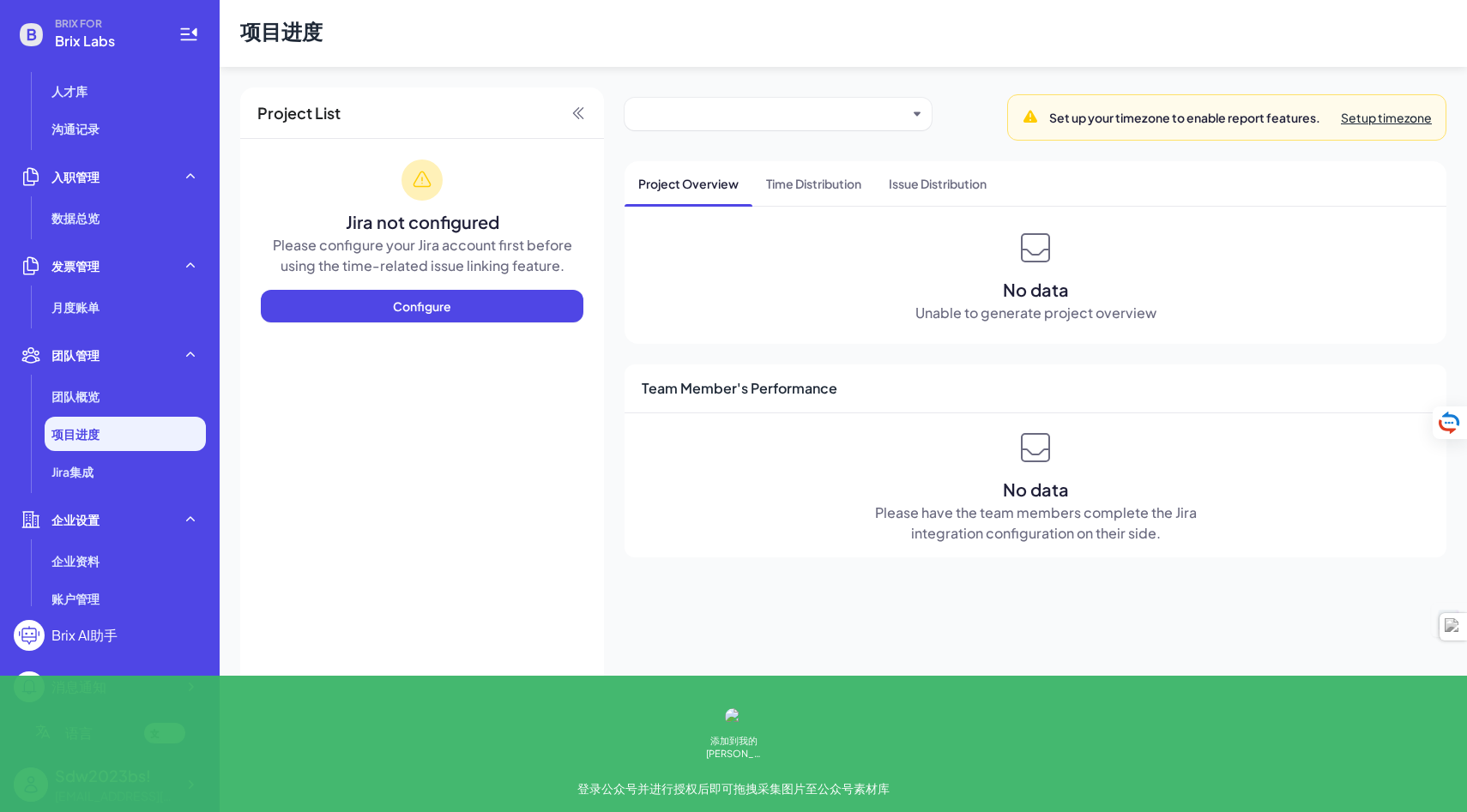
scroll to position [406, 0]
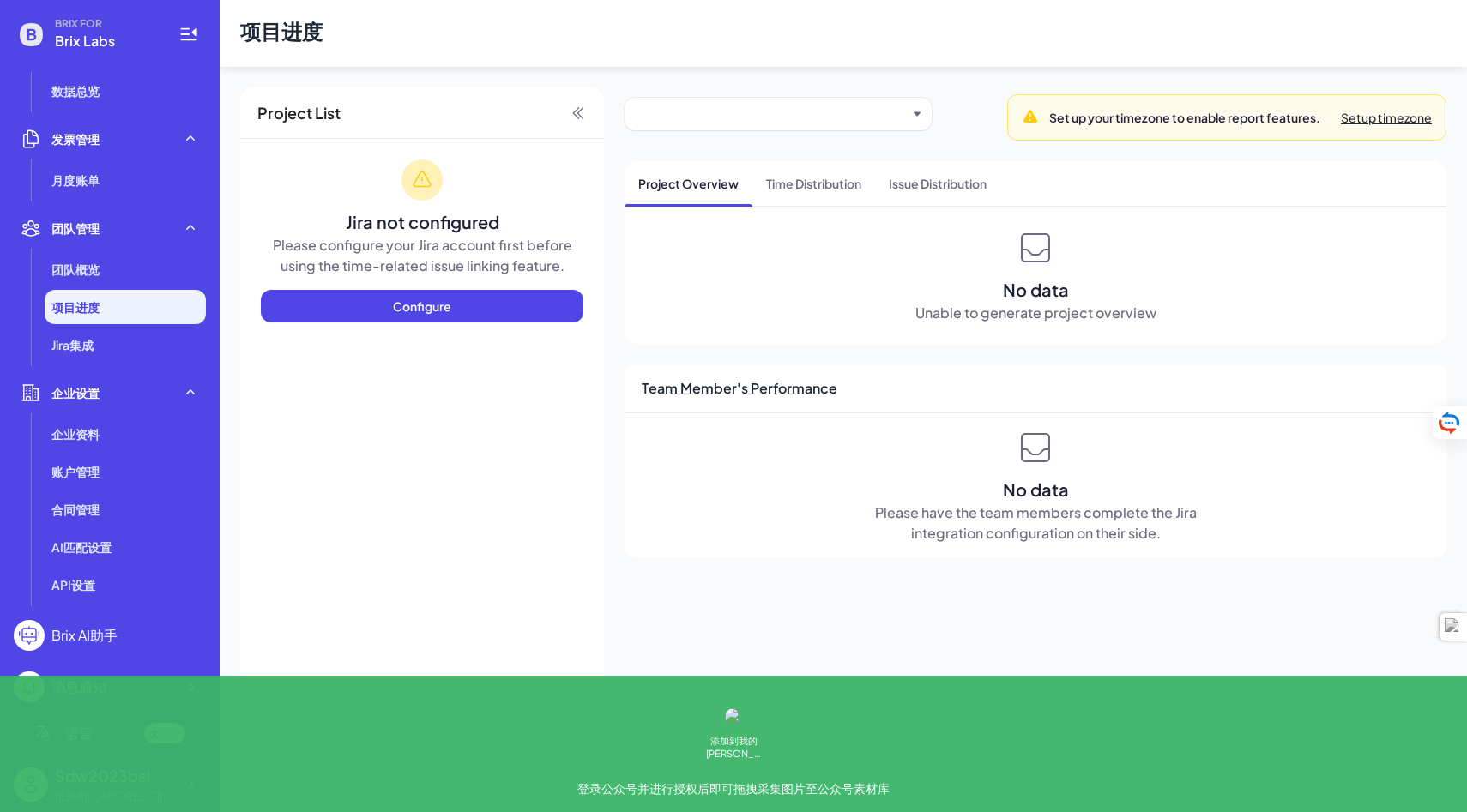
click at [99, 362] on ul "人才搜索 人才搜索 Short List My Search 招聘管理 职位发布板 我的面试 人才库 沟通记录 入职管理 数据总览 发票管理 月度账单 团队管…" at bounding box center [110, 339] width 192 height 534
click at [99, 349] on li "Jira集成" at bounding box center [125, 345] width 161 height 34
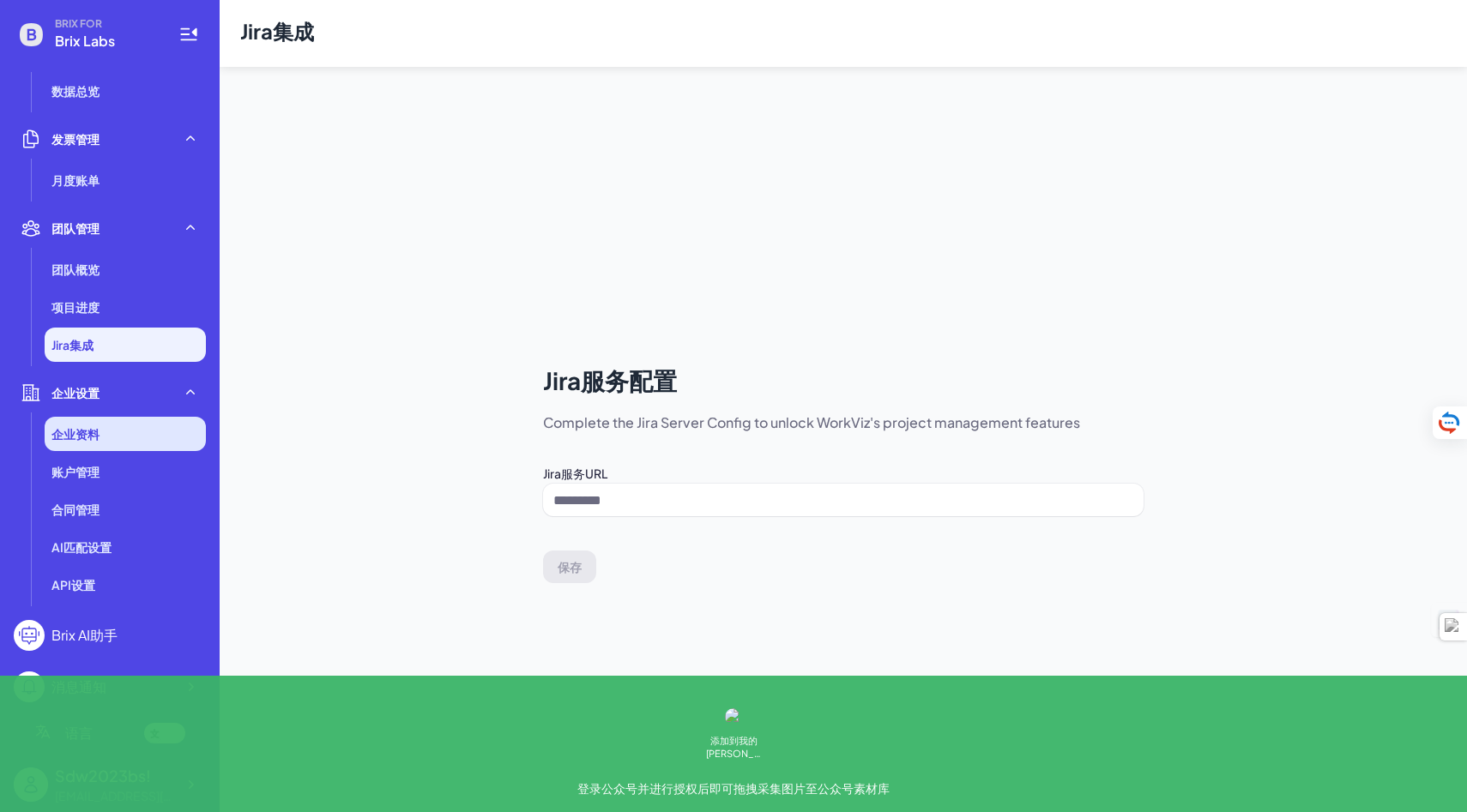
click at [114, 436] on li "企业资料" at bounding box center [125, 434] width 161 height 34
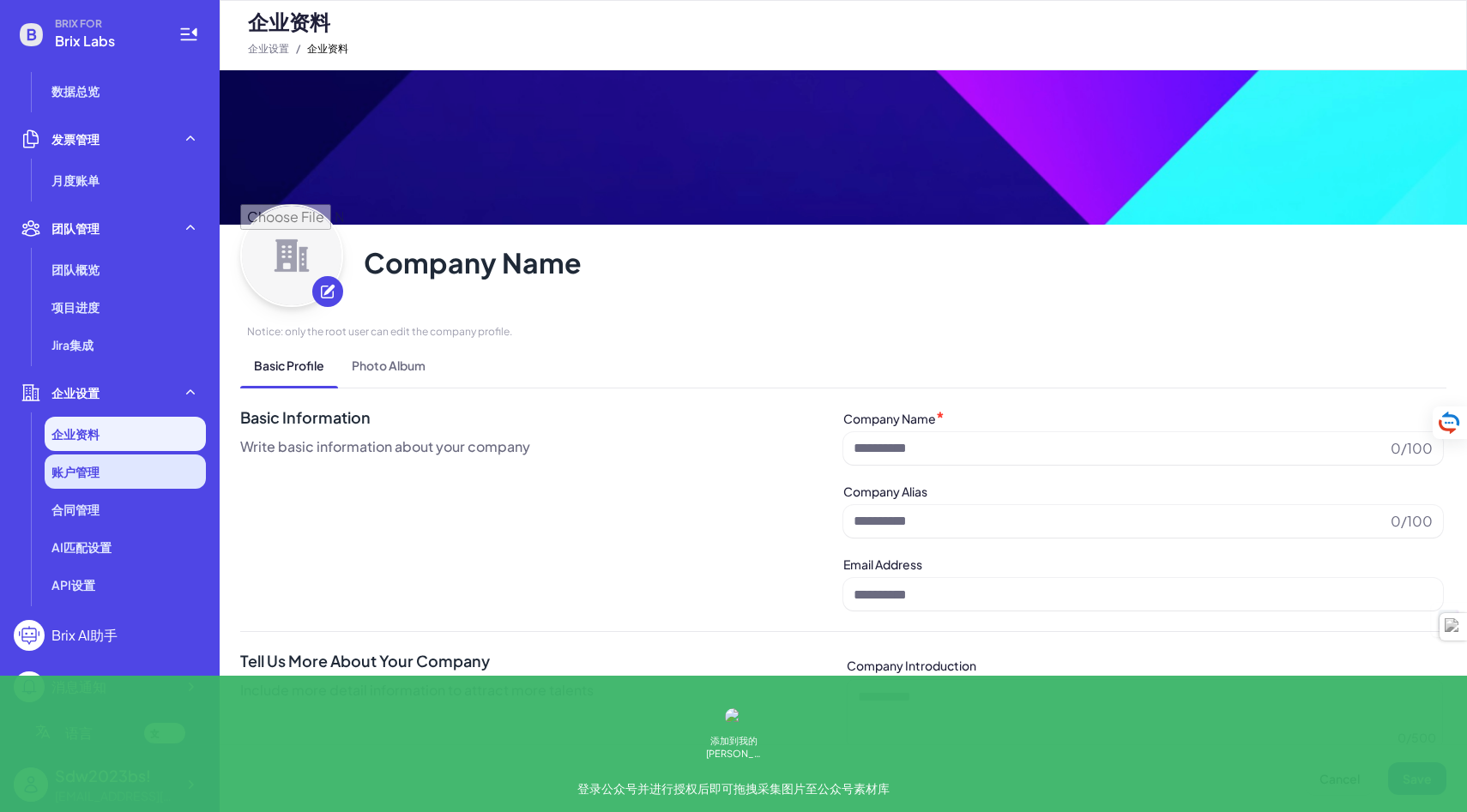
type input "*********"
type input "**********"
click at [114, 469] on li "账户管理" at bounding box center [125, 472] width 161 height 34
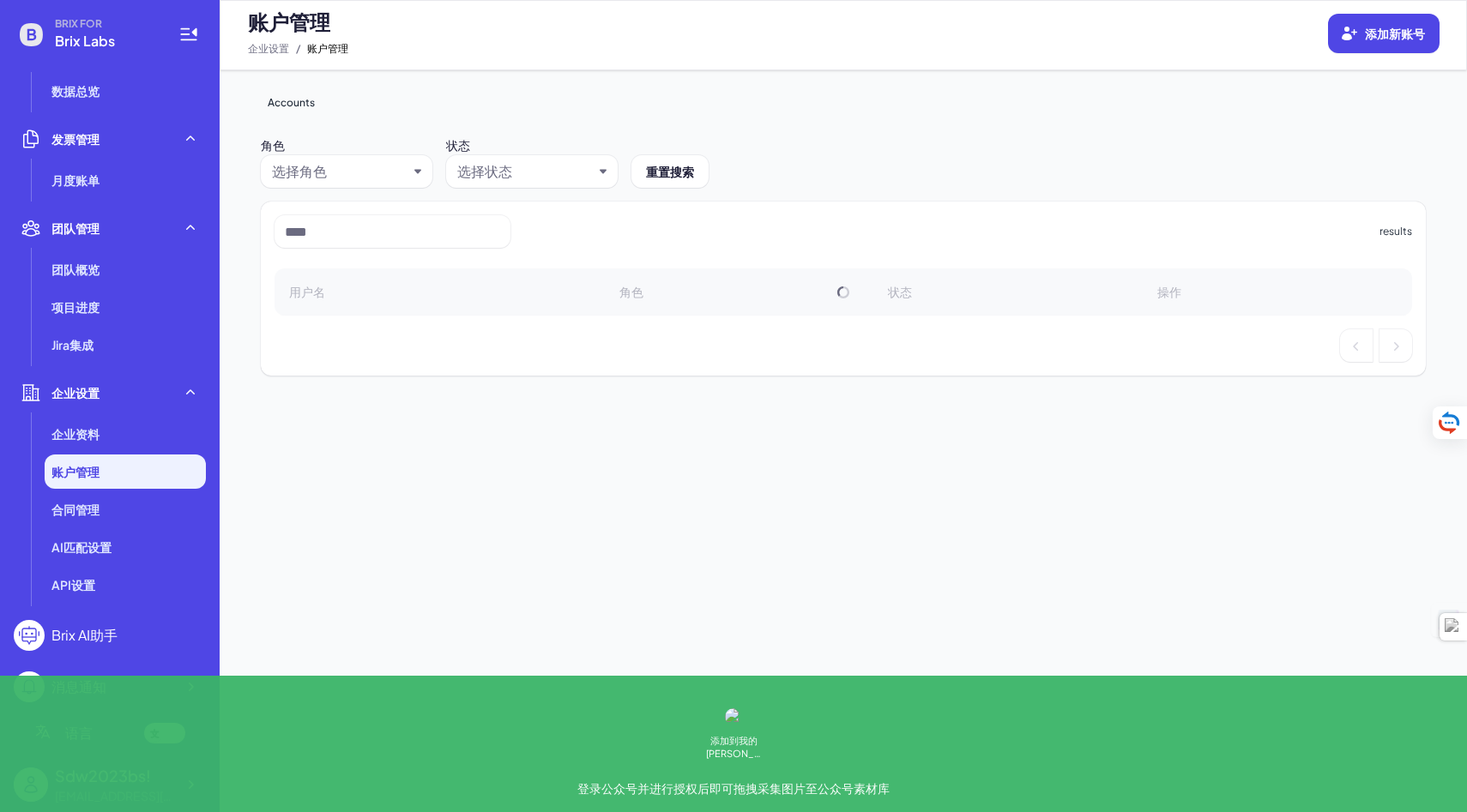
click at [114, 462] on li "账户管理" at bounding box center [125, 472] width 161 height 34
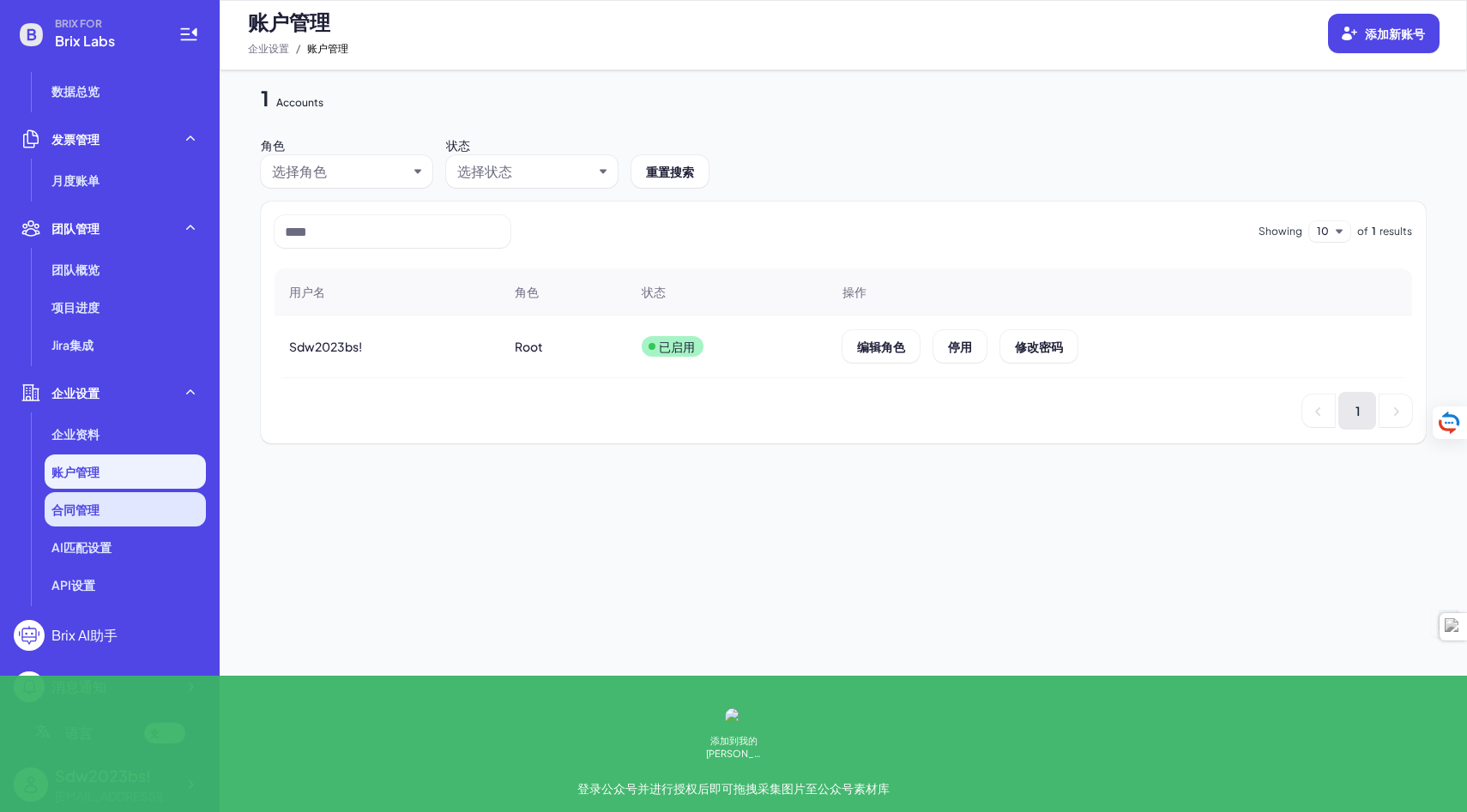
click at [114, 508] on div "合同管理" at bounding box center [125, 510] width 161 height 34
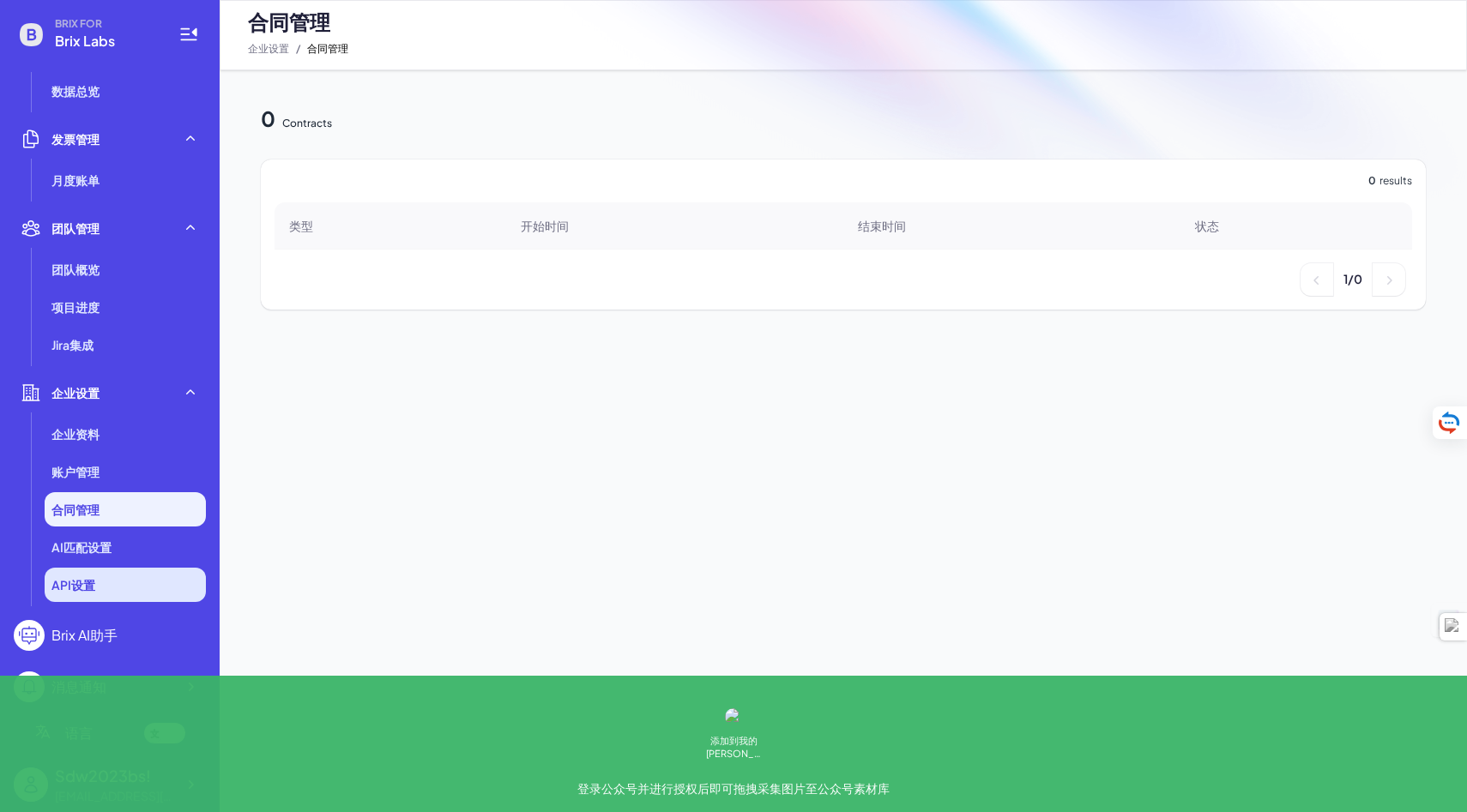
click at [122, 581] on li "API设置" at bounding box center [125, 585] width 161 height 34
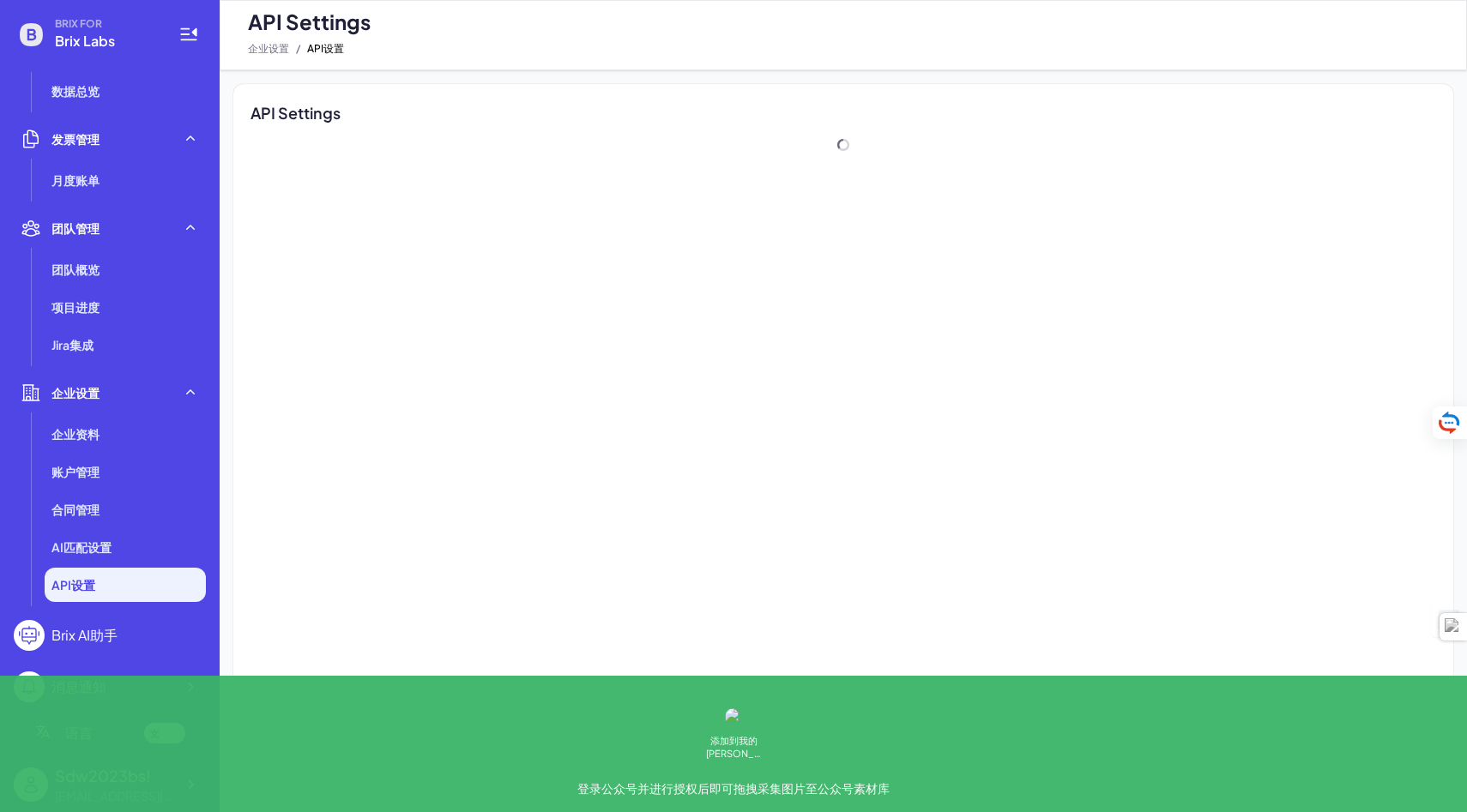
click at [123, 619] on div "BRIX FOR Brix Labs 人才搜索 人才搜索 Short List My Search 招聘管理 职位发布板 我的面试 人才库 沟通记录 入职管理…" at bounding box center [109, 406] width 220 height 812
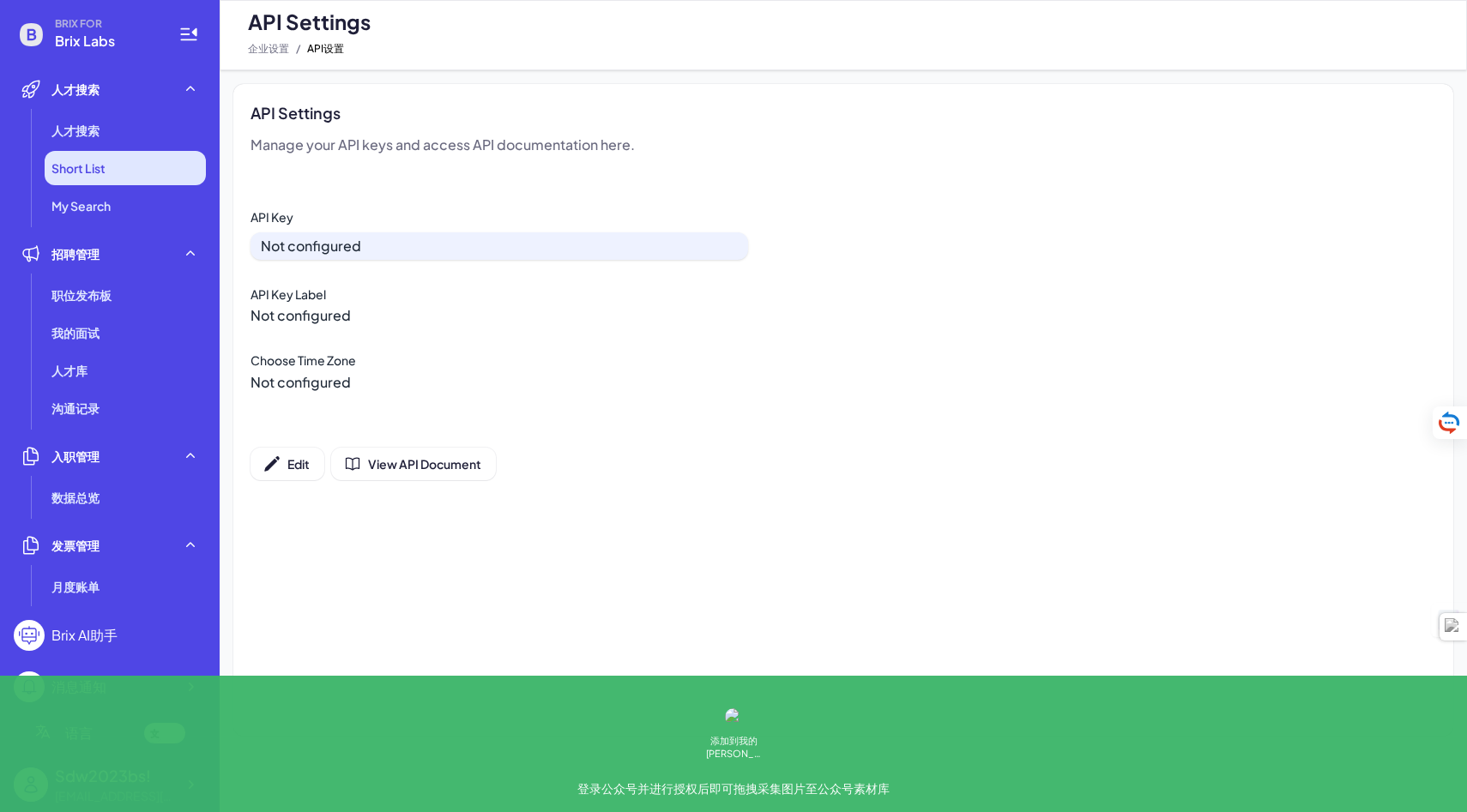
click at [98, 172] on span "Short List" at bounding box center [78, 168] width 54 height 17
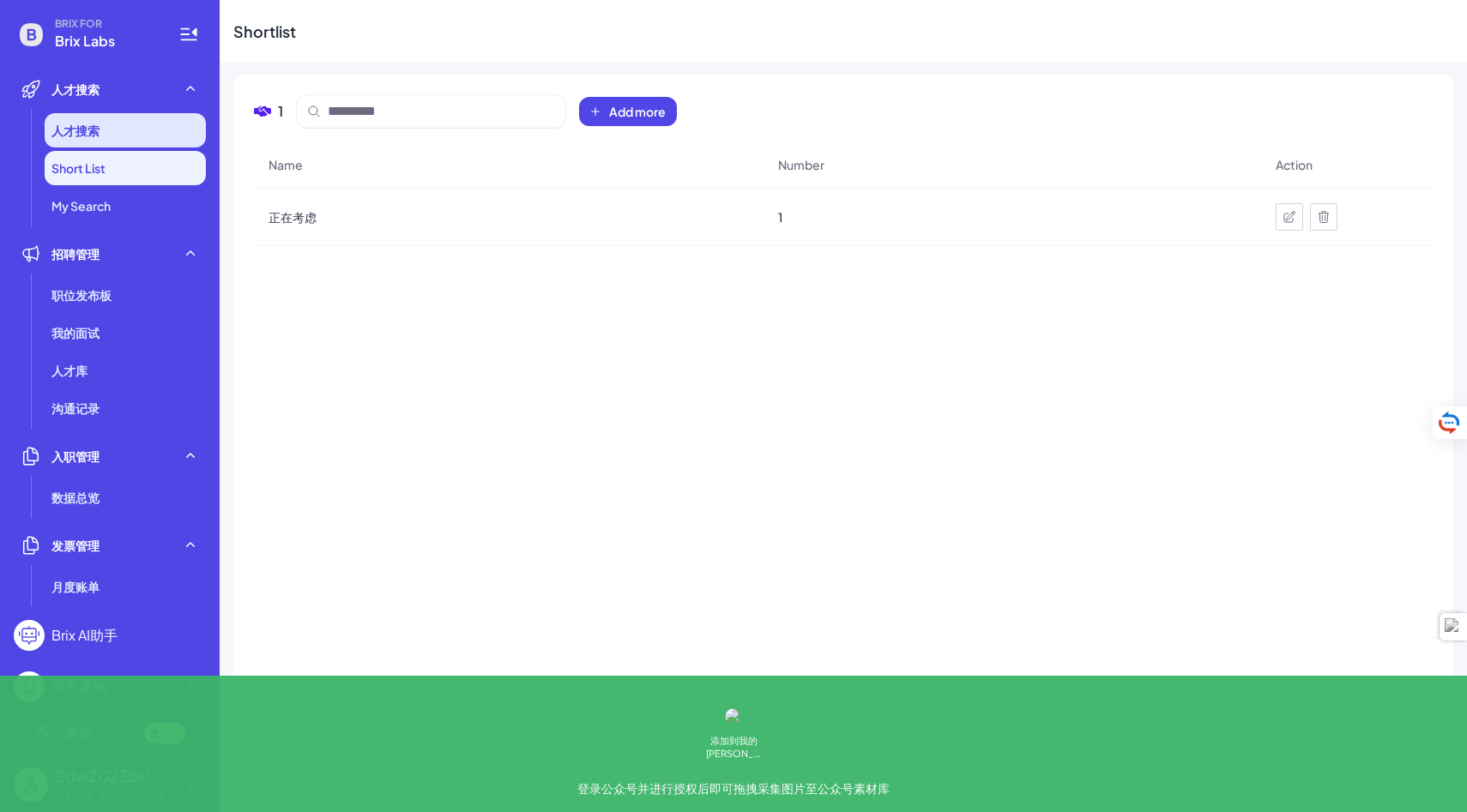
click at [95, 123] on span "人才搜索" at bounding box center [75, 130] width 48 height 17
